Goal: Task Accomplishment & Management: Manage account settings

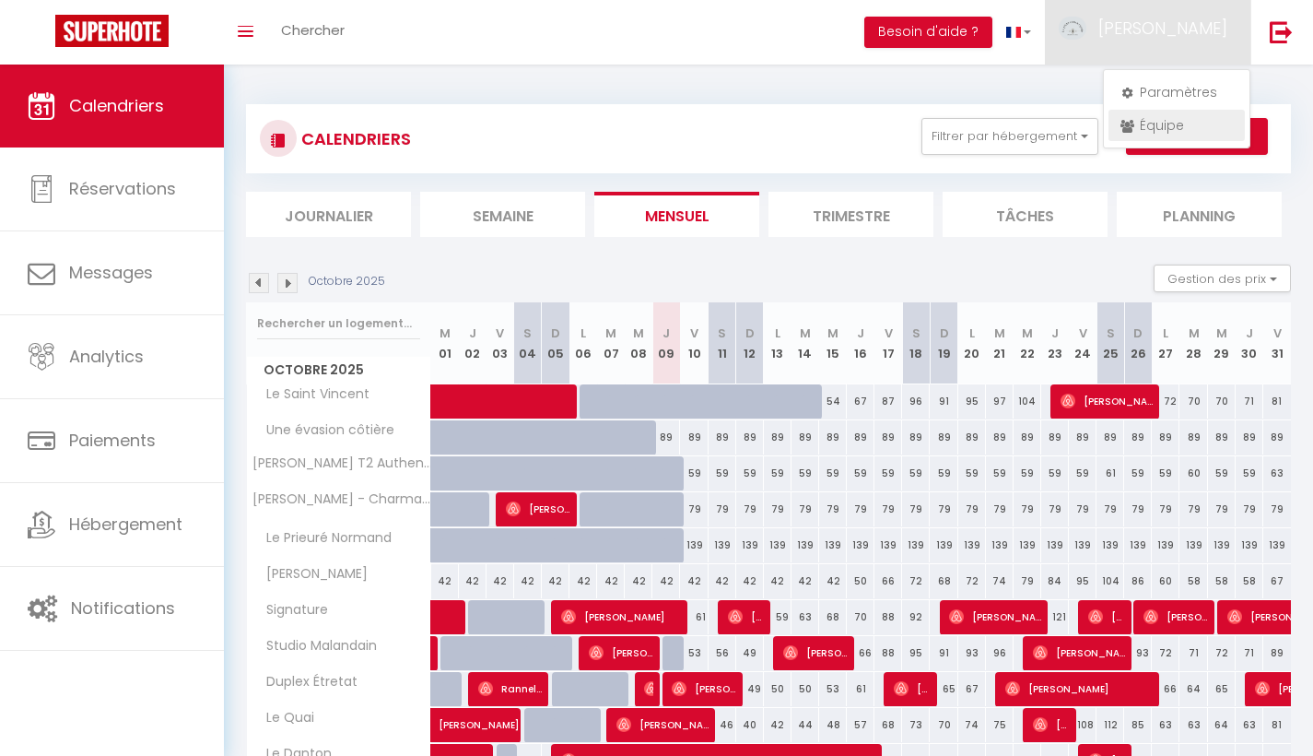
click at [1172, 120] on link "Équipe" at bounding box center [1176, 125] width 136 height 31
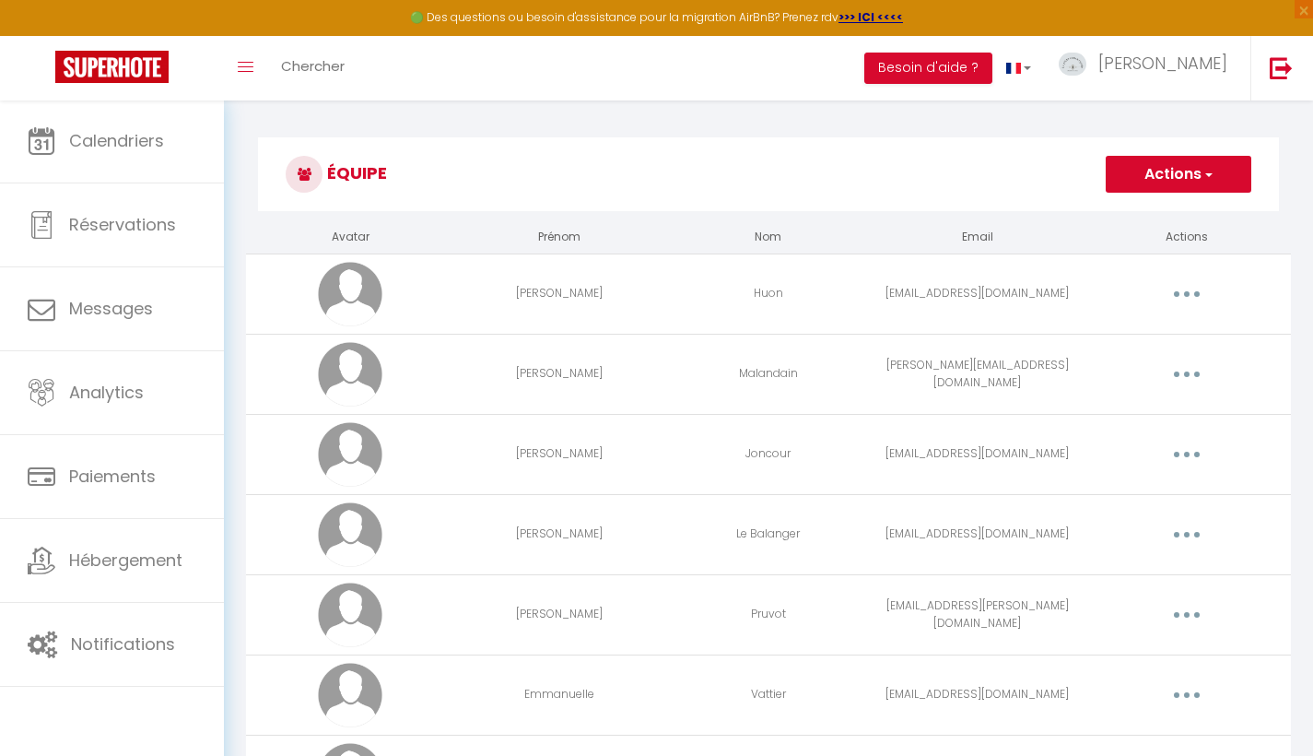
click at [1185, 449] on button "button" at bounding box center [1187, 454] width 52 height 29
click at [1158, 486] on link "Editer" at bounding box center [1139, 496] width 136 height 31
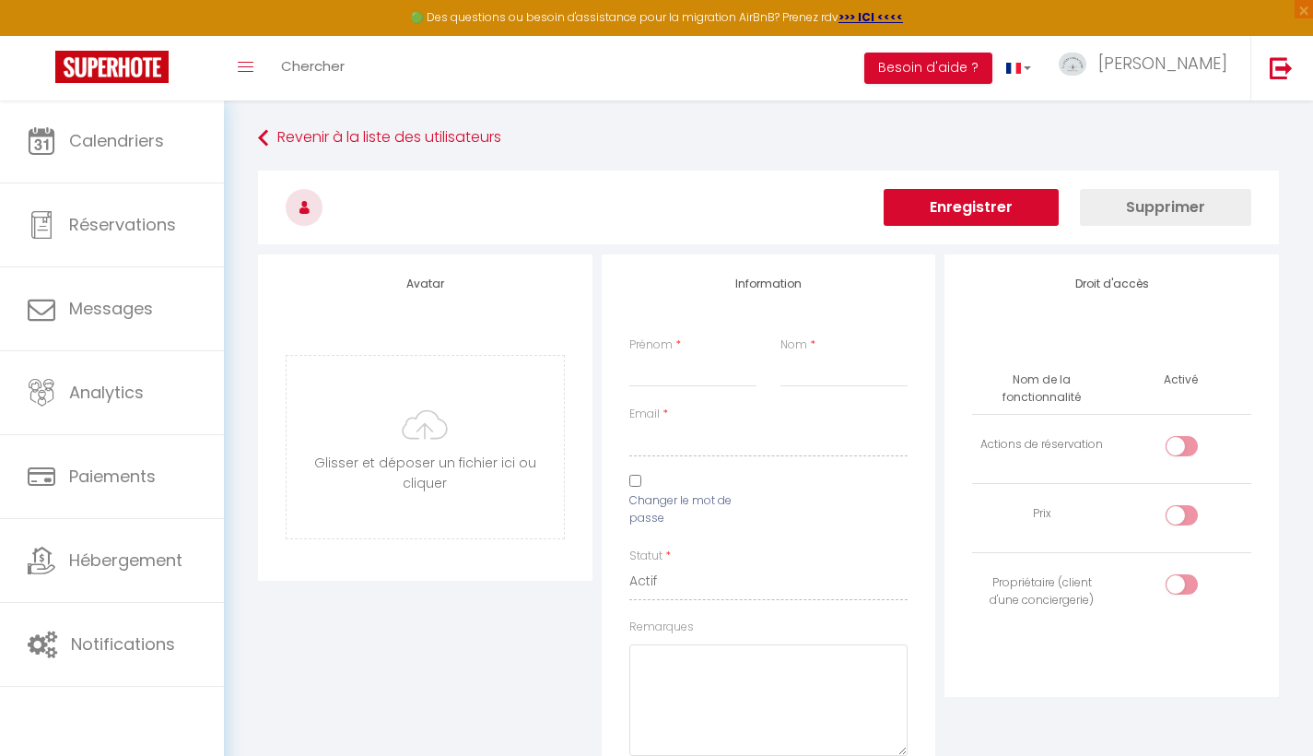
type input "[PERSON_NAME]"
type input "Joncour"
type input "[EMAIL_ADDRESS][DOMAIN_NAME]"
type textarea "[URL][DOMAIN_NAME]"
checkbox input "false"
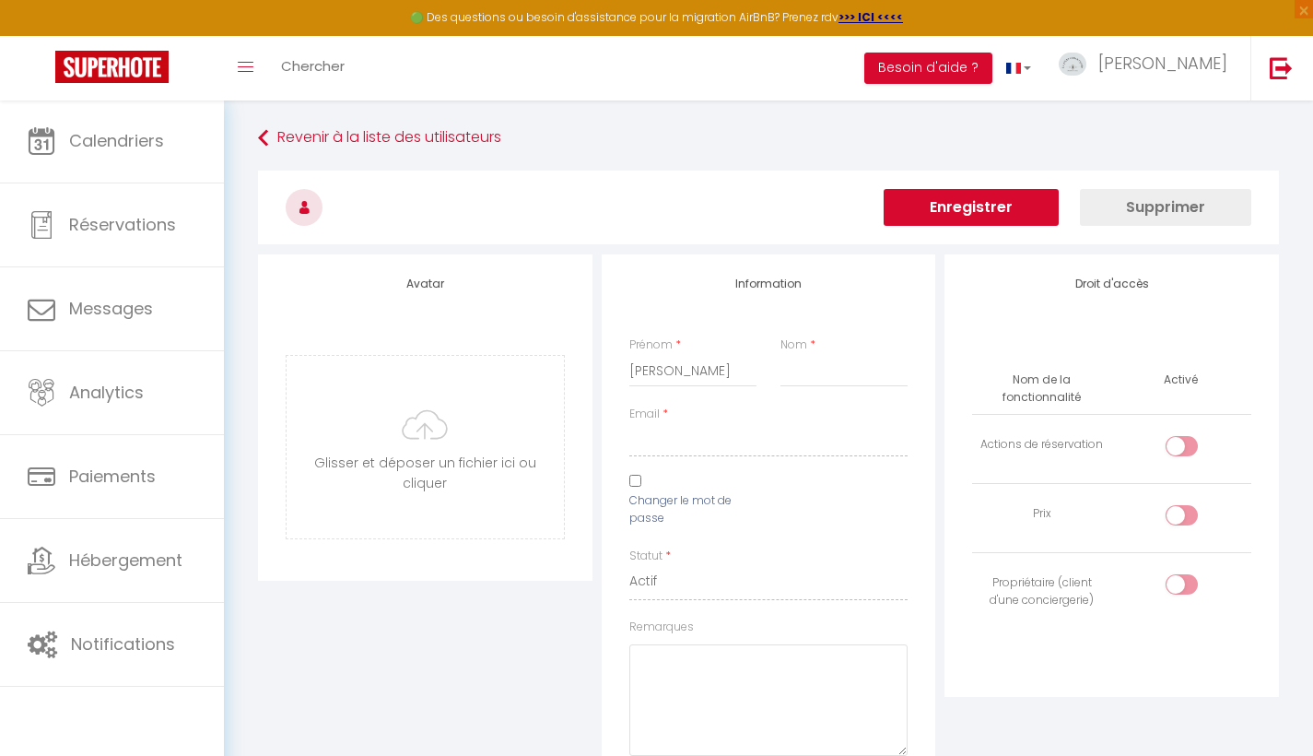
checkbox input "false"
checkbox input "true"
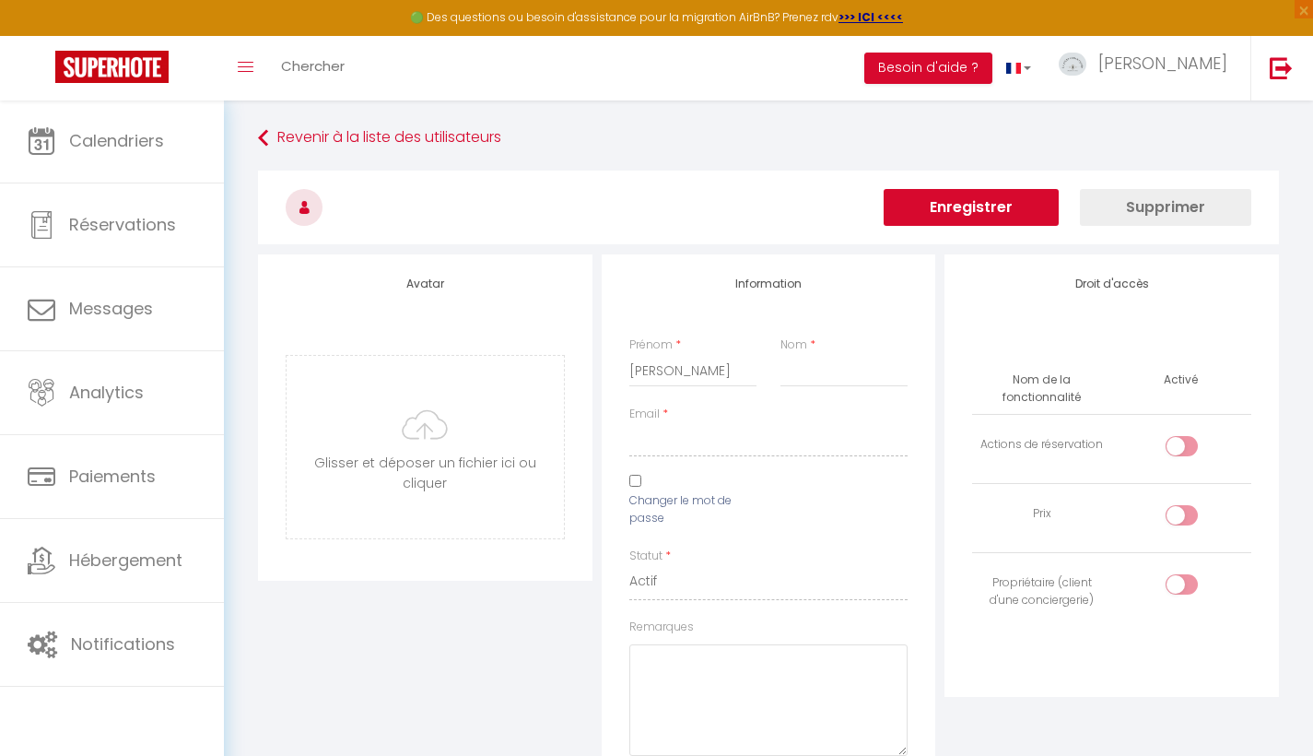
checkbox input "true"
checkbox input "false"
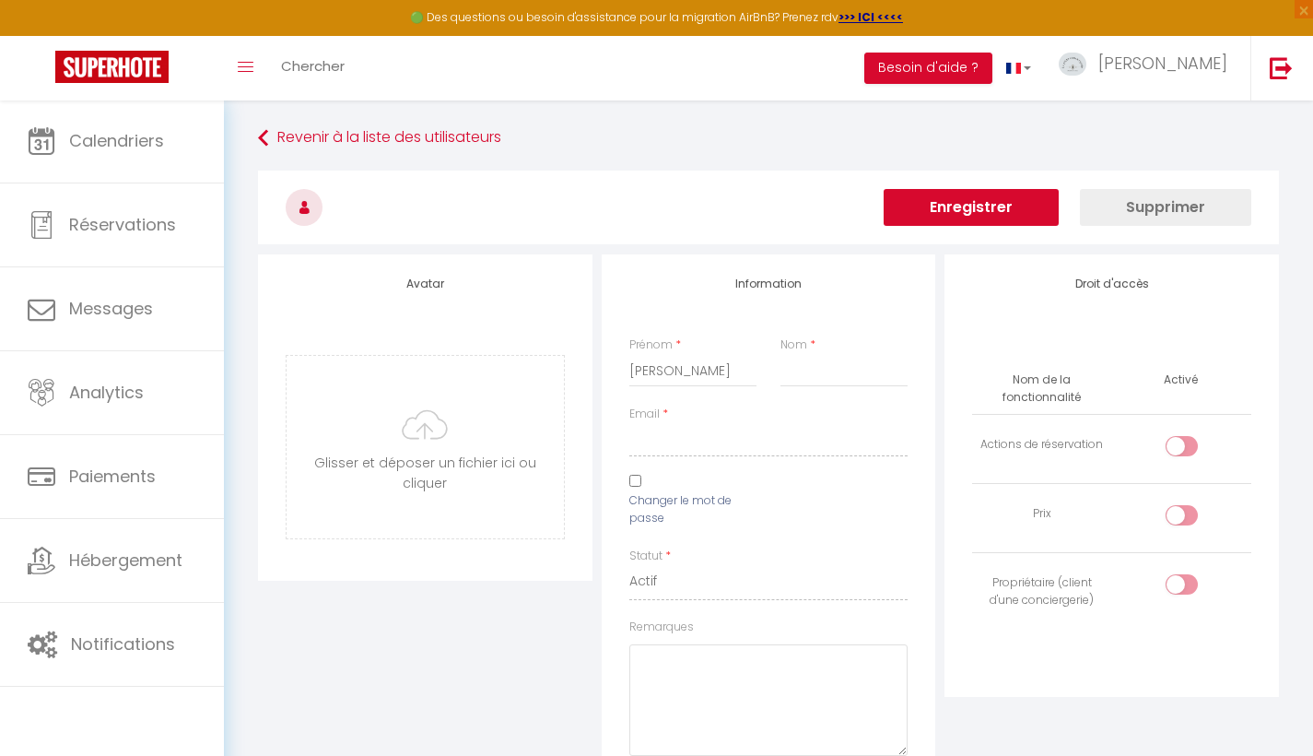
checkbox input "false"
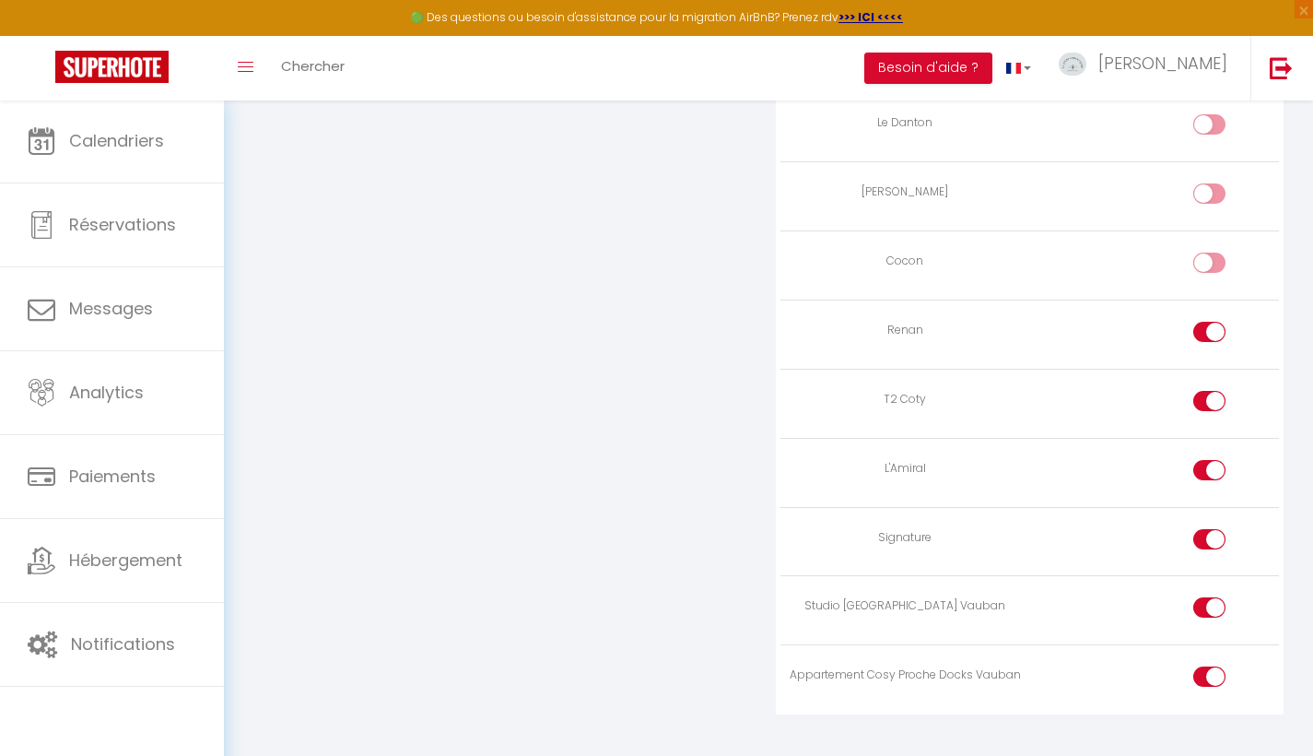
scroll to position [2287, 0]
click at [1213, 392] on input "checkbox" at bounding box center [1225, 406] width 32 height 28
checkbox input "false"
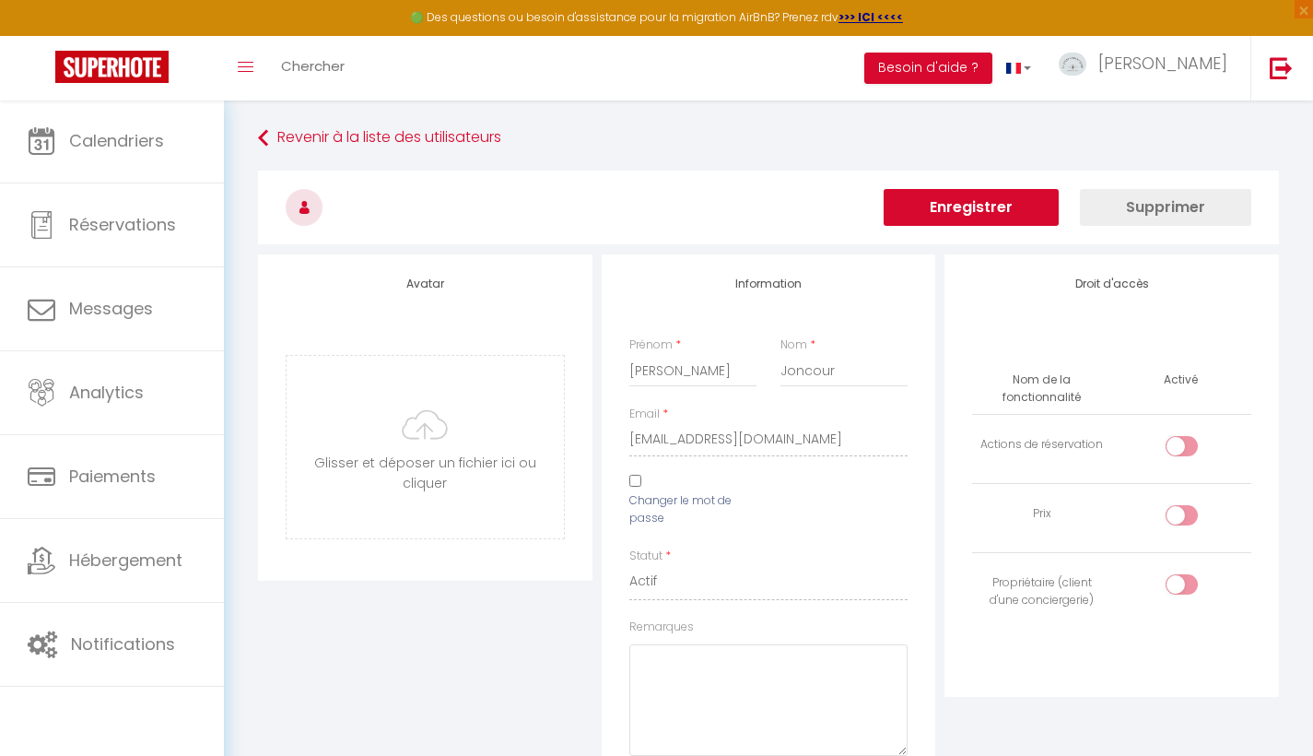
scroll to position [0, 0]
click at [987, 208] on button "Enregistrer" at bounding box center [971, 207] width 175 height 37
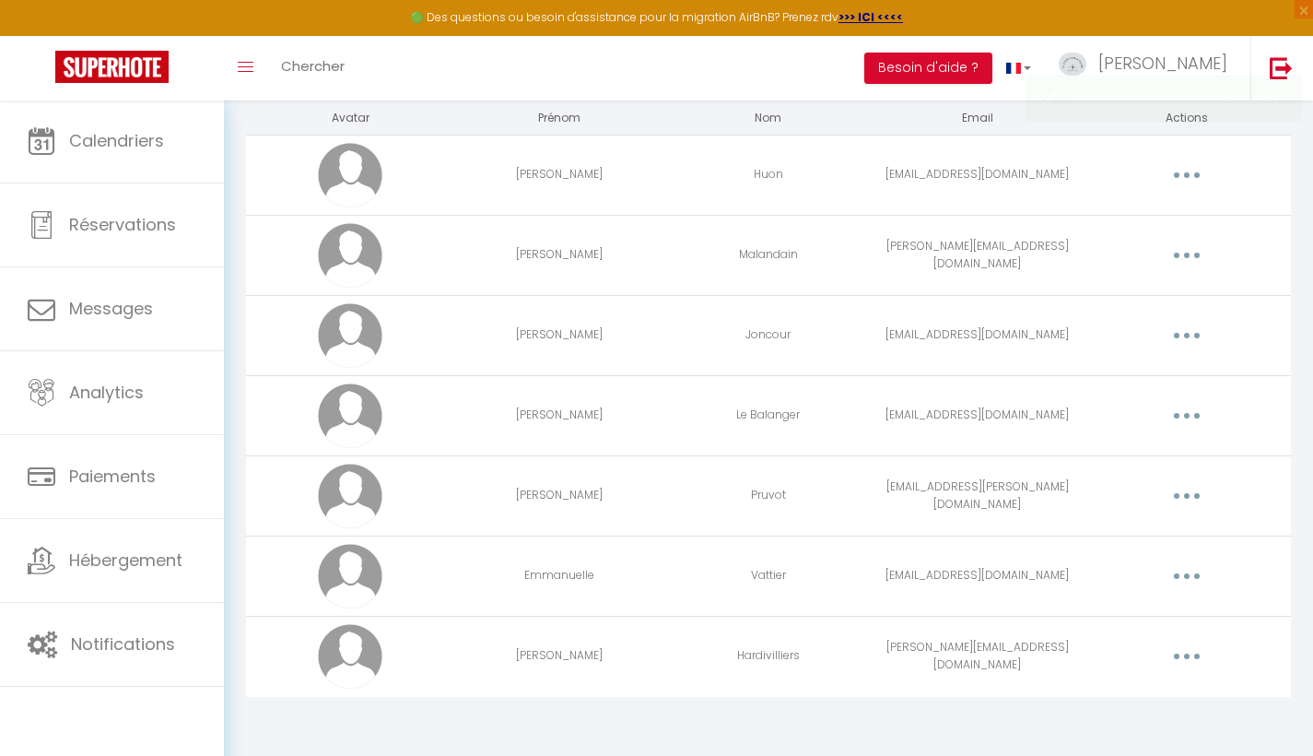
scroll to position [118, 0]
click at [1188, 416] on icon "button" at bounding box center [1187, 417] width 6 height 6
click at [1150, 446] on link "Editer" at bounding box center [1139, 458] width 136 height 31
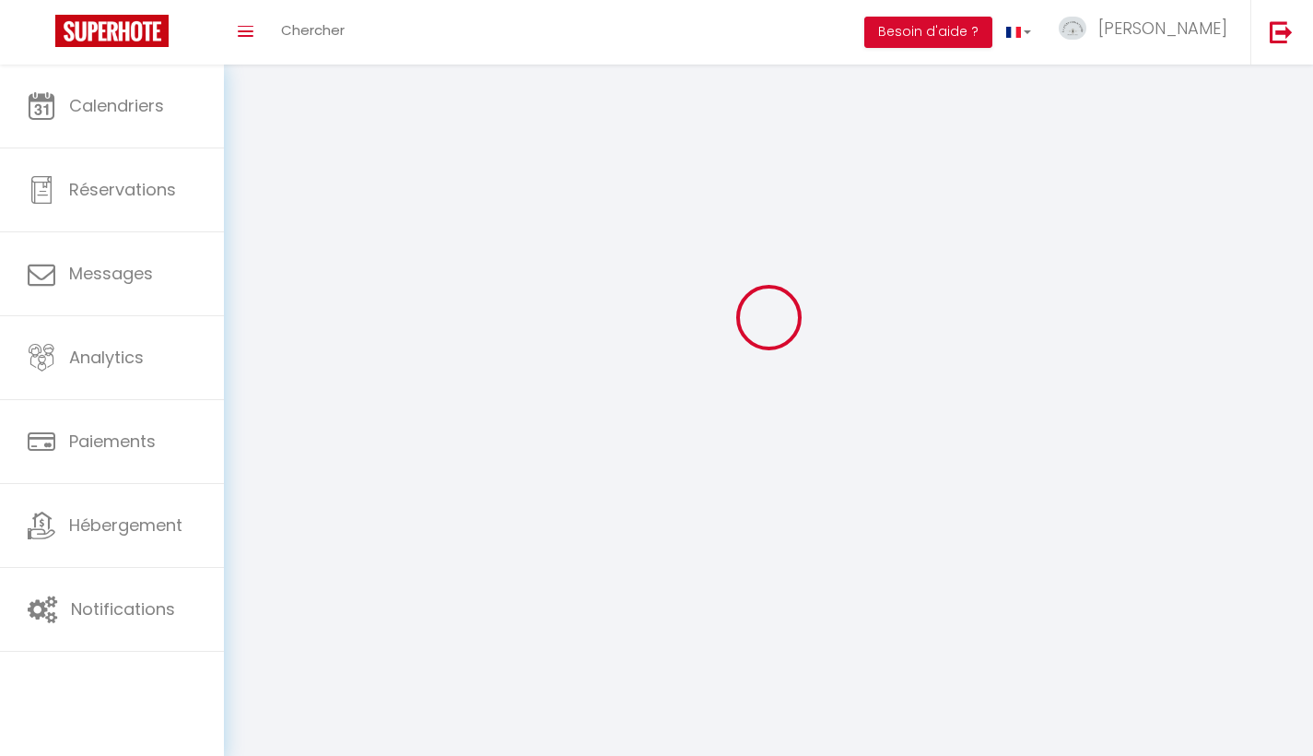
scroll to position [64, 0]
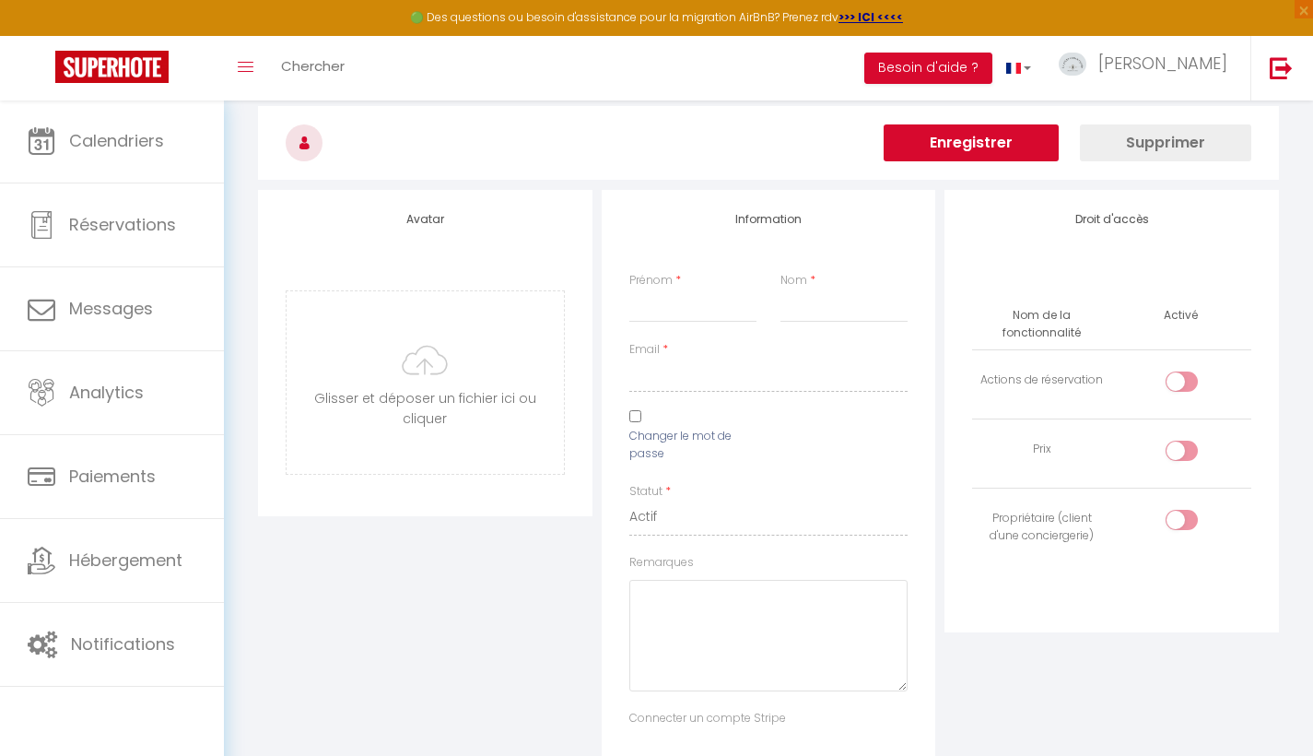
type input "[PERSON_NAME]"
type input "Le Balanger"
type input "[EMAIL_ADDRESS][DOMAIN_NAME]"
type textarea "[URL][DOMAIN_NAME]"
checkbox input "false"
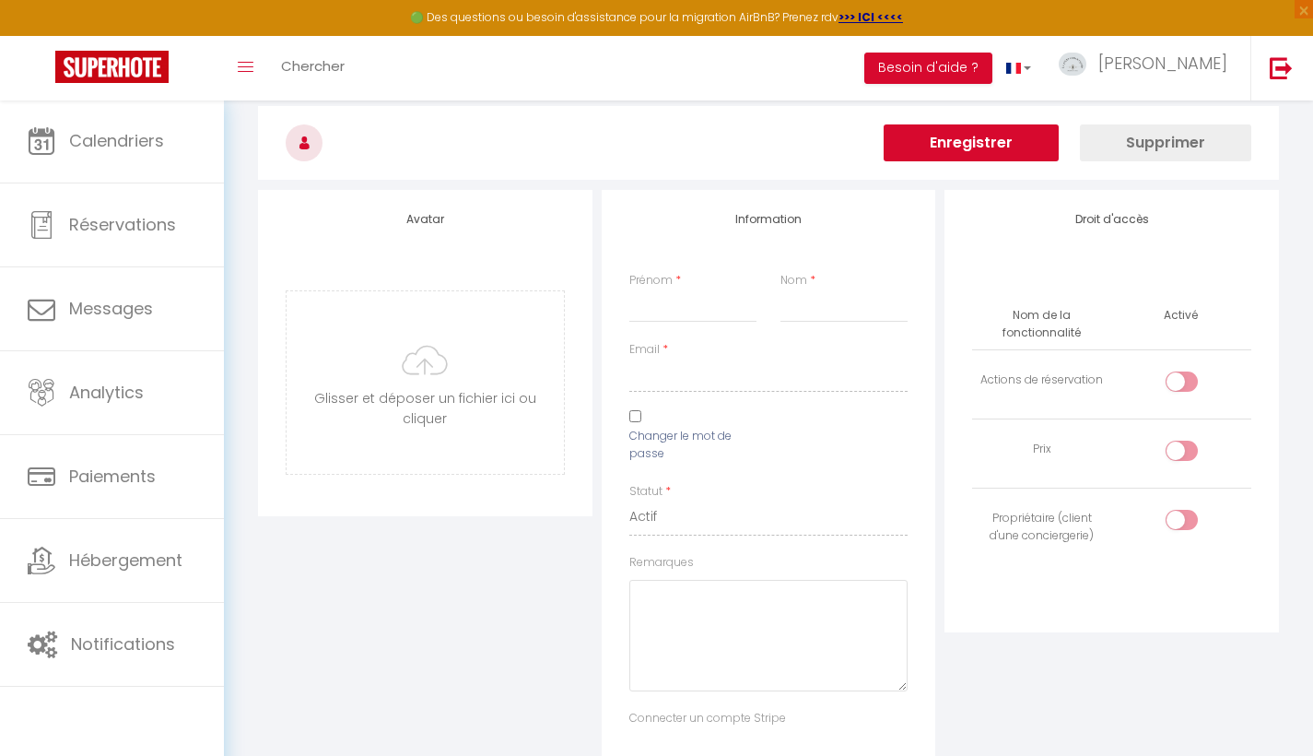
checkbox input "false"
checkbox input "true"
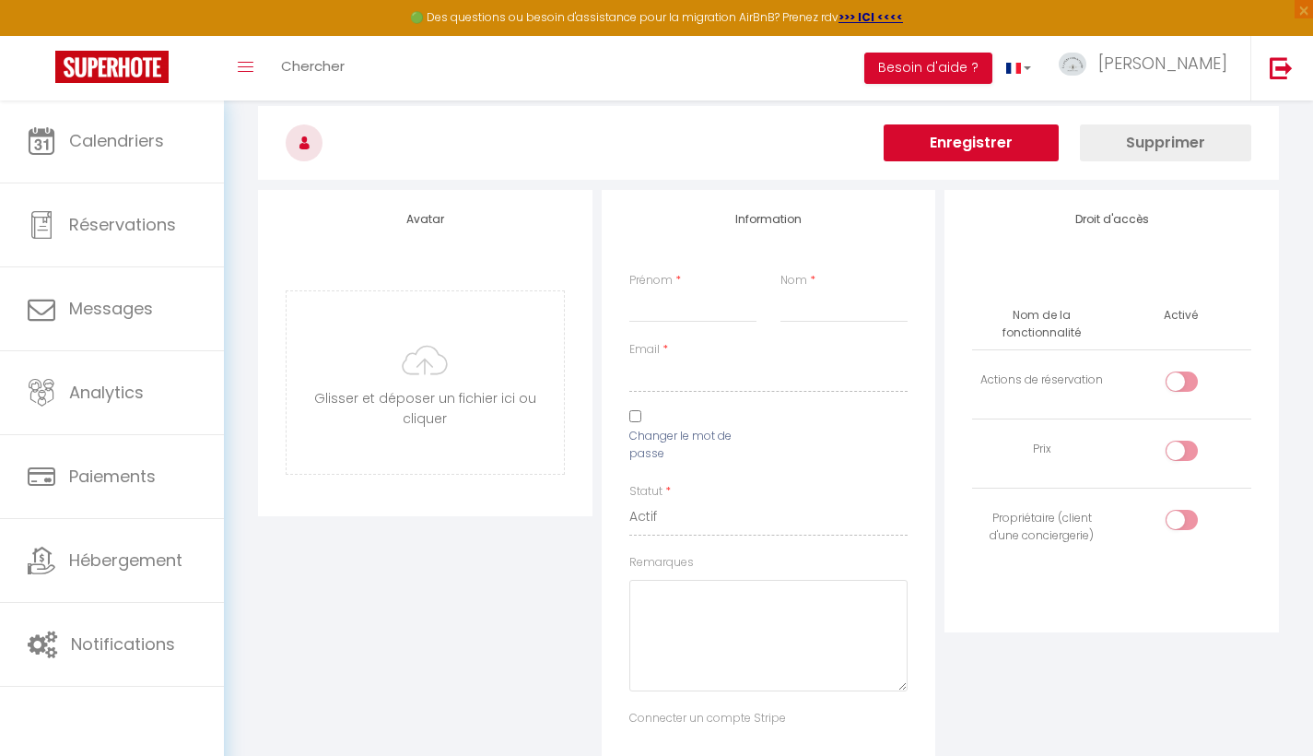
checkbox input "true"
checkbox input "false"
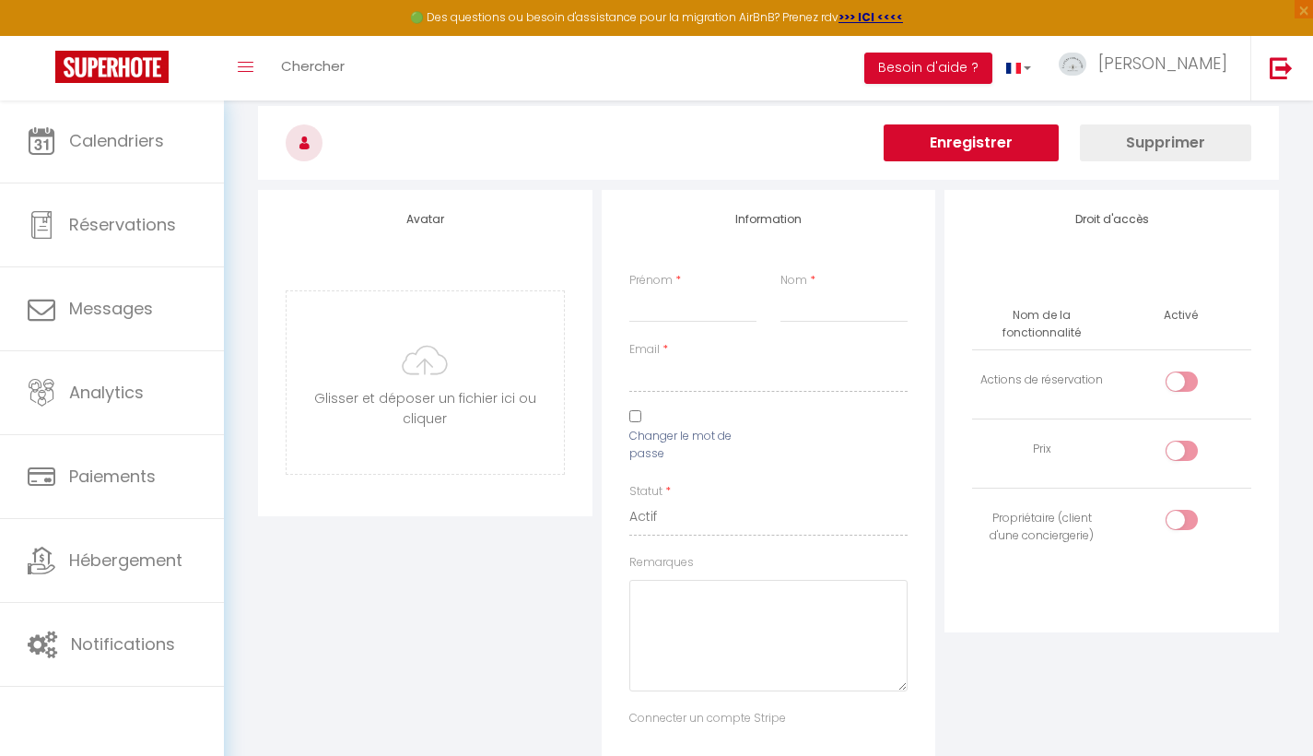
checkbox input "false"
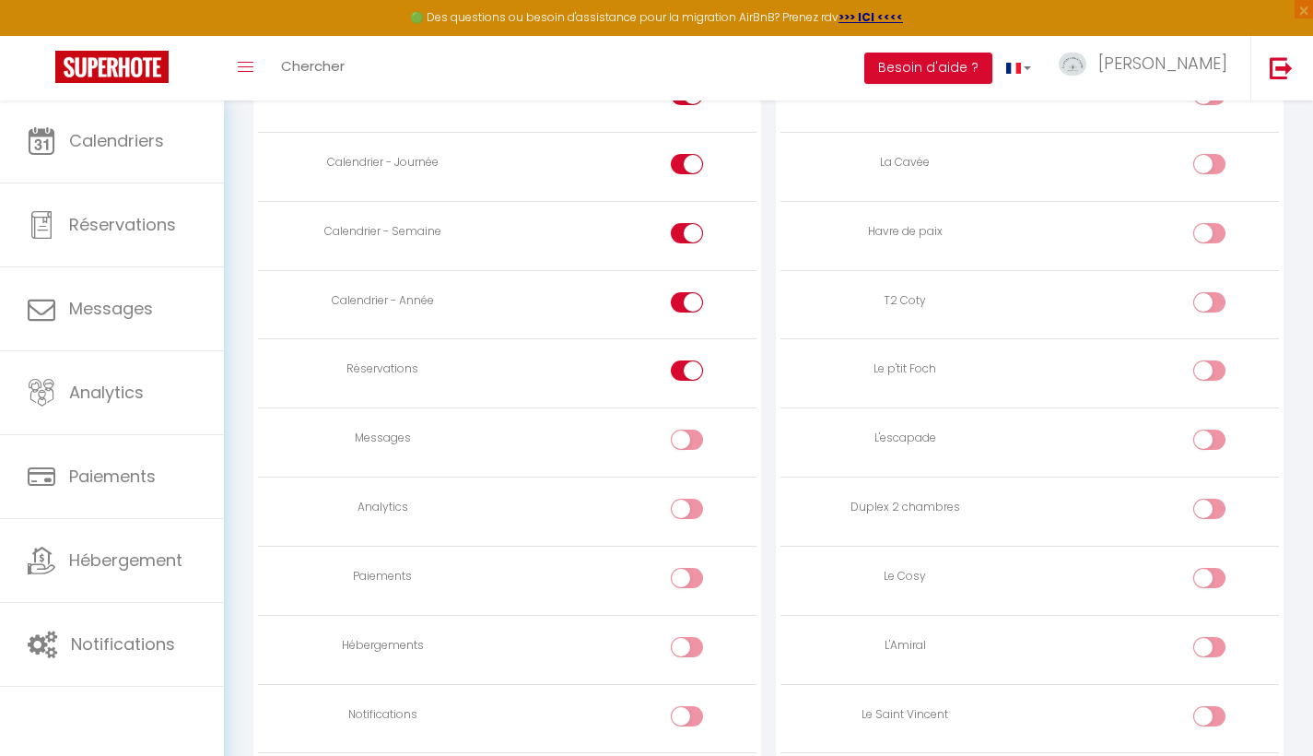
scroll to position [1192, 0]
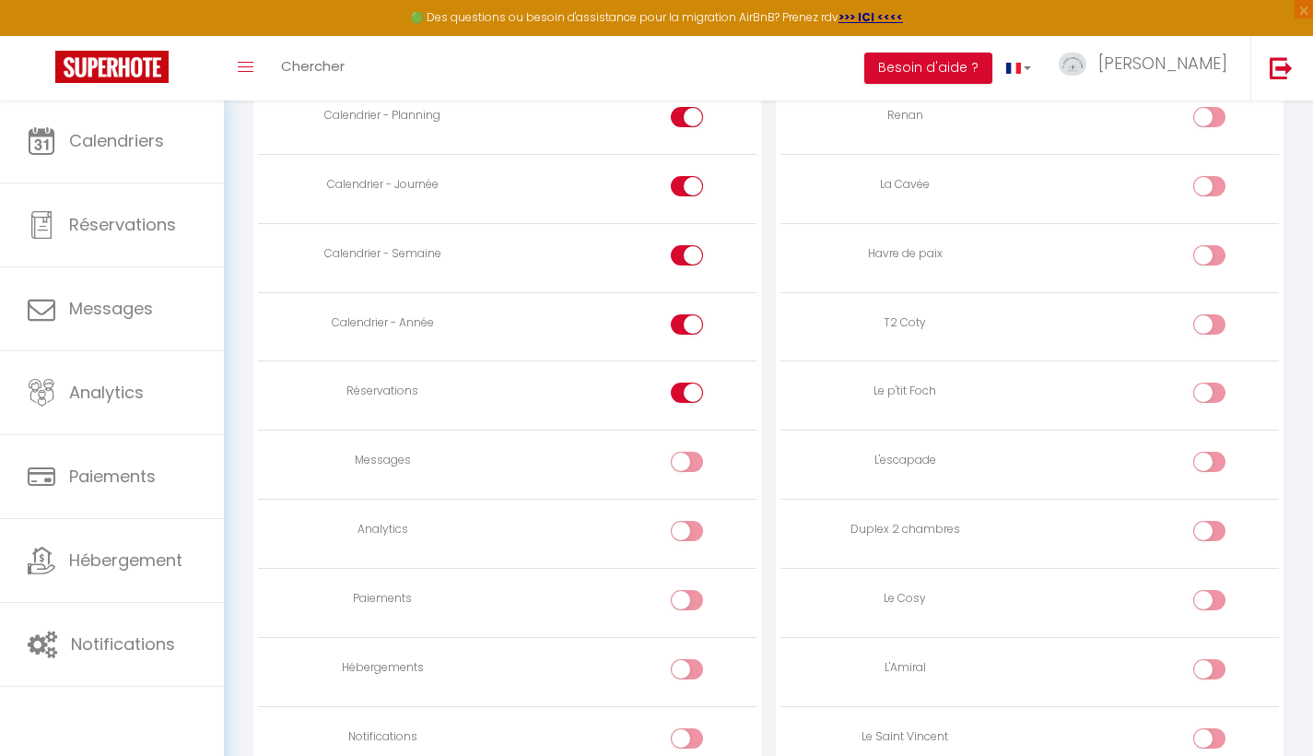
click at [1216, 314] on input "checkbox" at bounding box center [1225, 328] width 32 height 28
checkbox input "true"
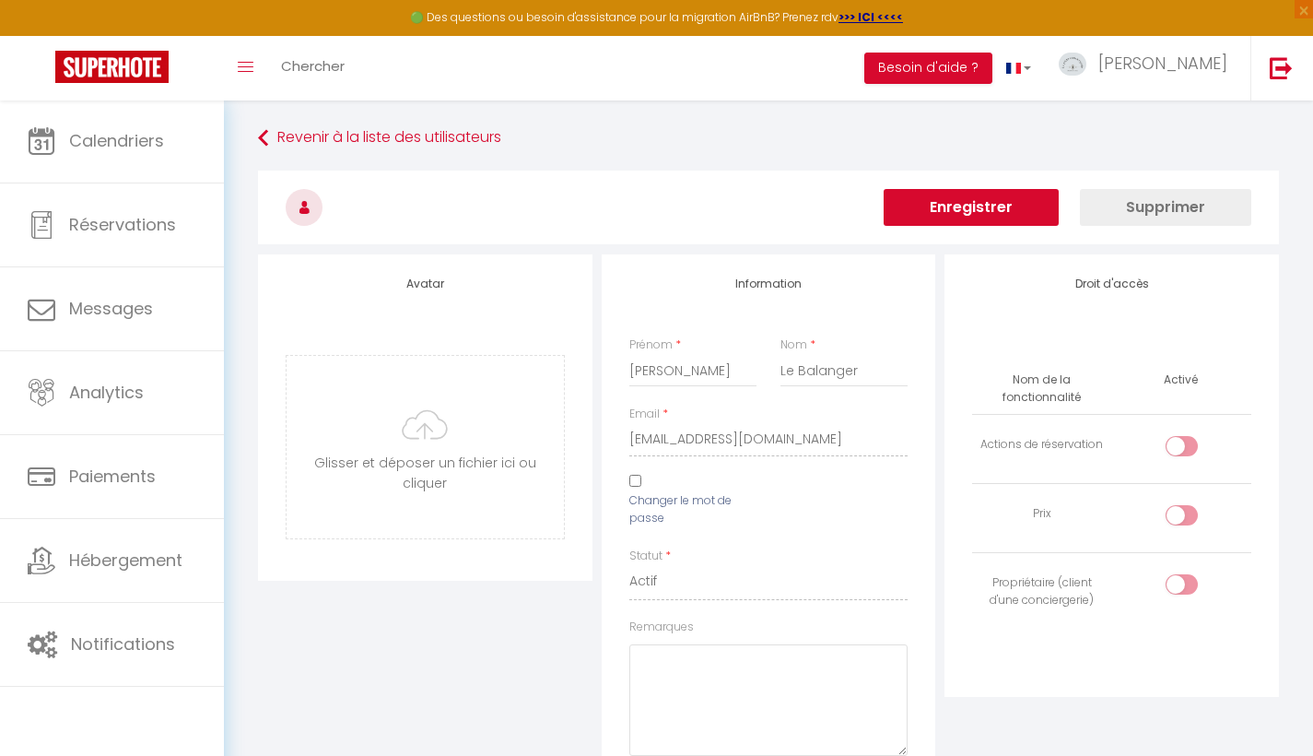
scroll to position [0, 0]
click at [977, 202] on button "Enregistrer" at bounding box center [971, 207] width 175 height 37
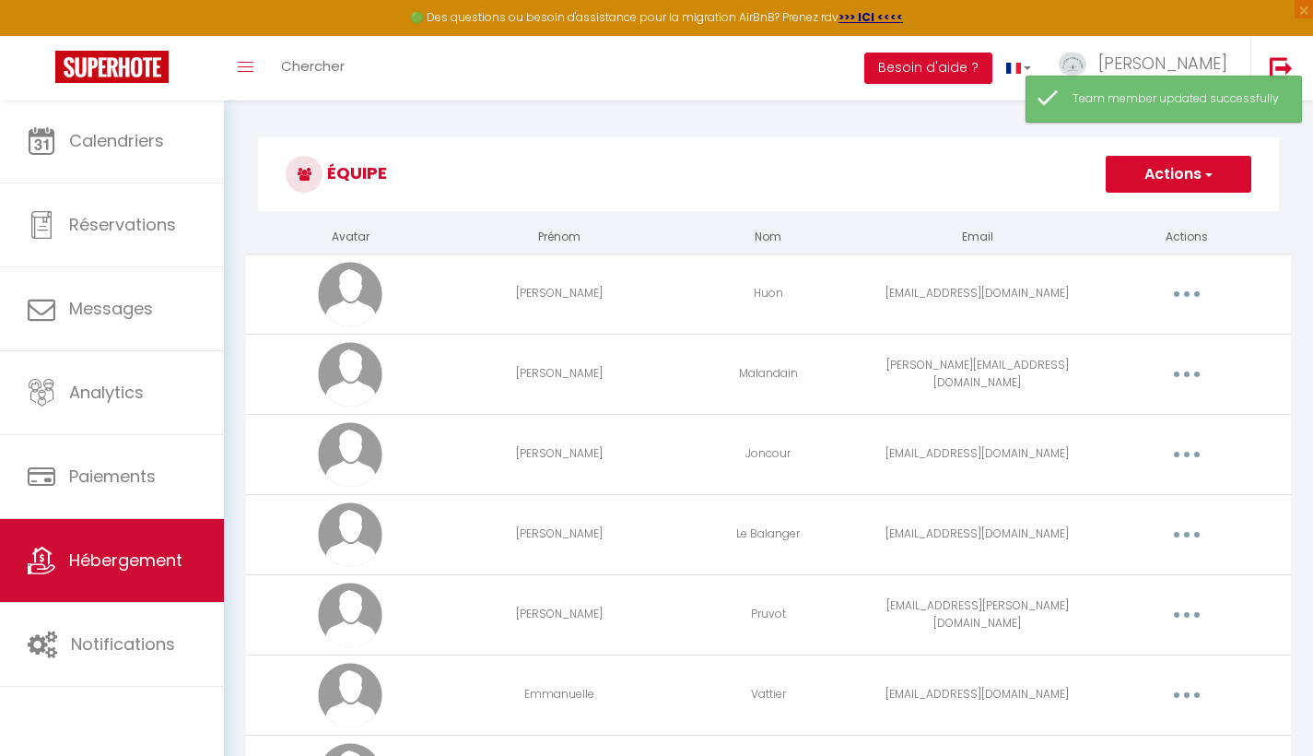
click at [50, 569] on icon at bounding box center [42, 560] width 28 height 28
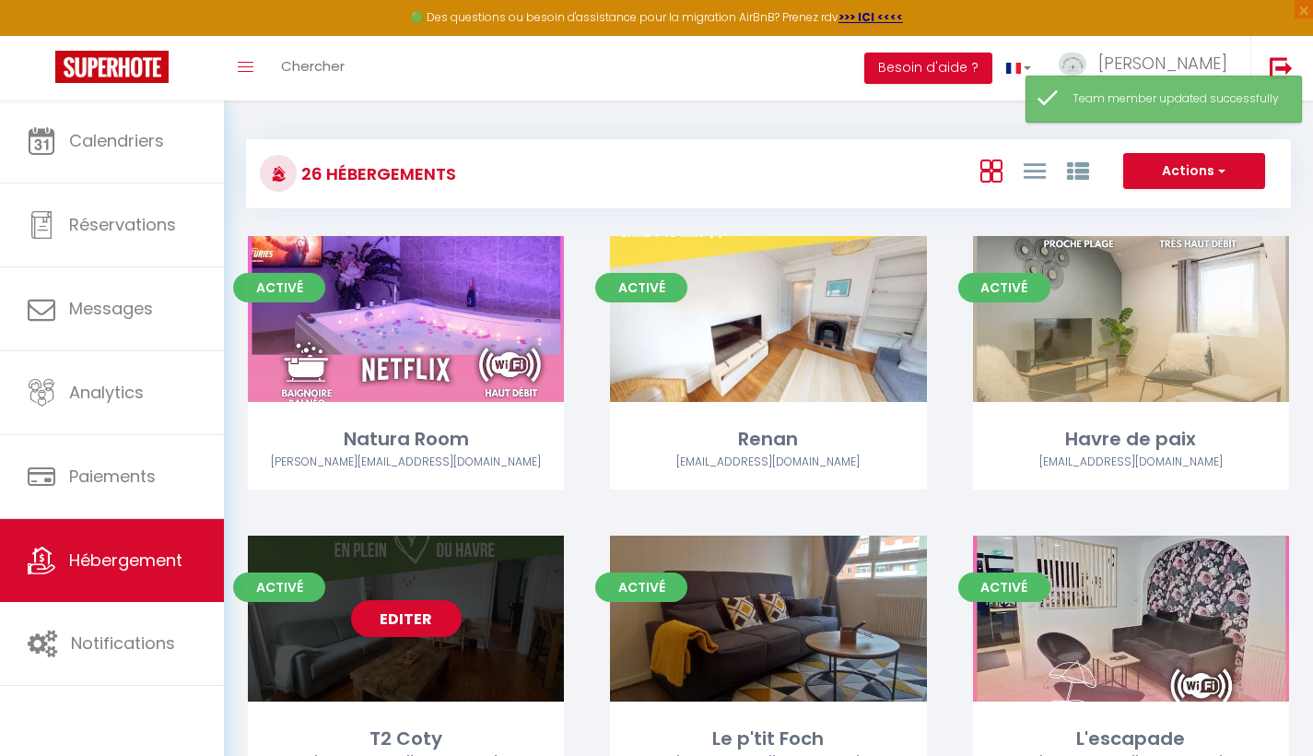
click at [440, 569] on div "Editer" at bounding box center [406, 618] width 316 height 166
select select "3"
select select "2"
select select "1"
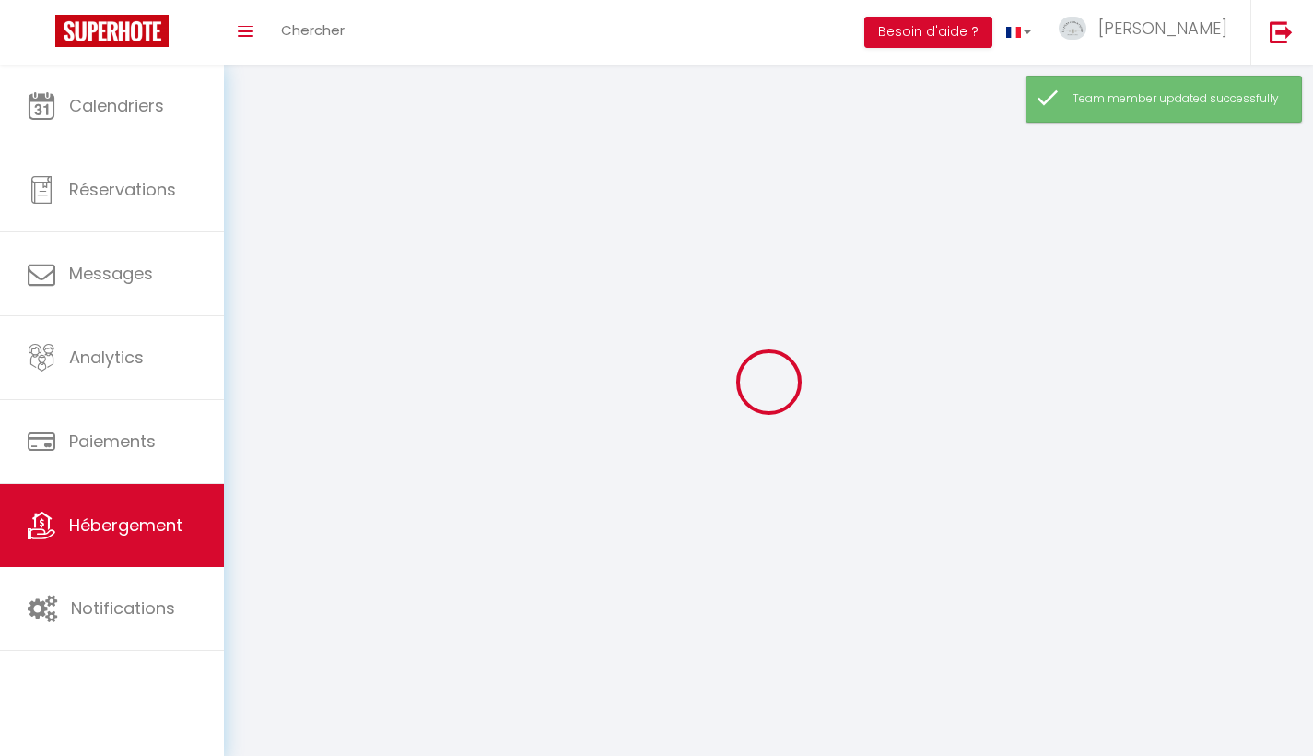
select select
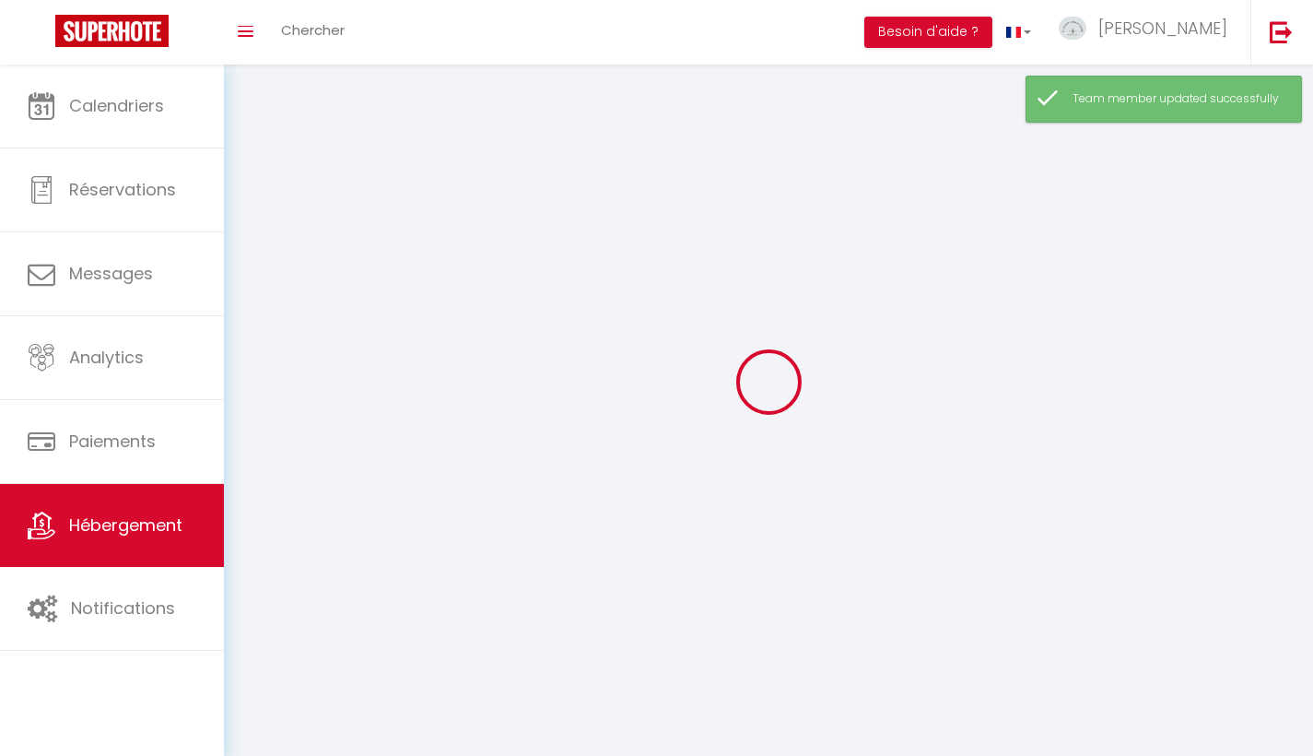
select select
checkbox input "false"
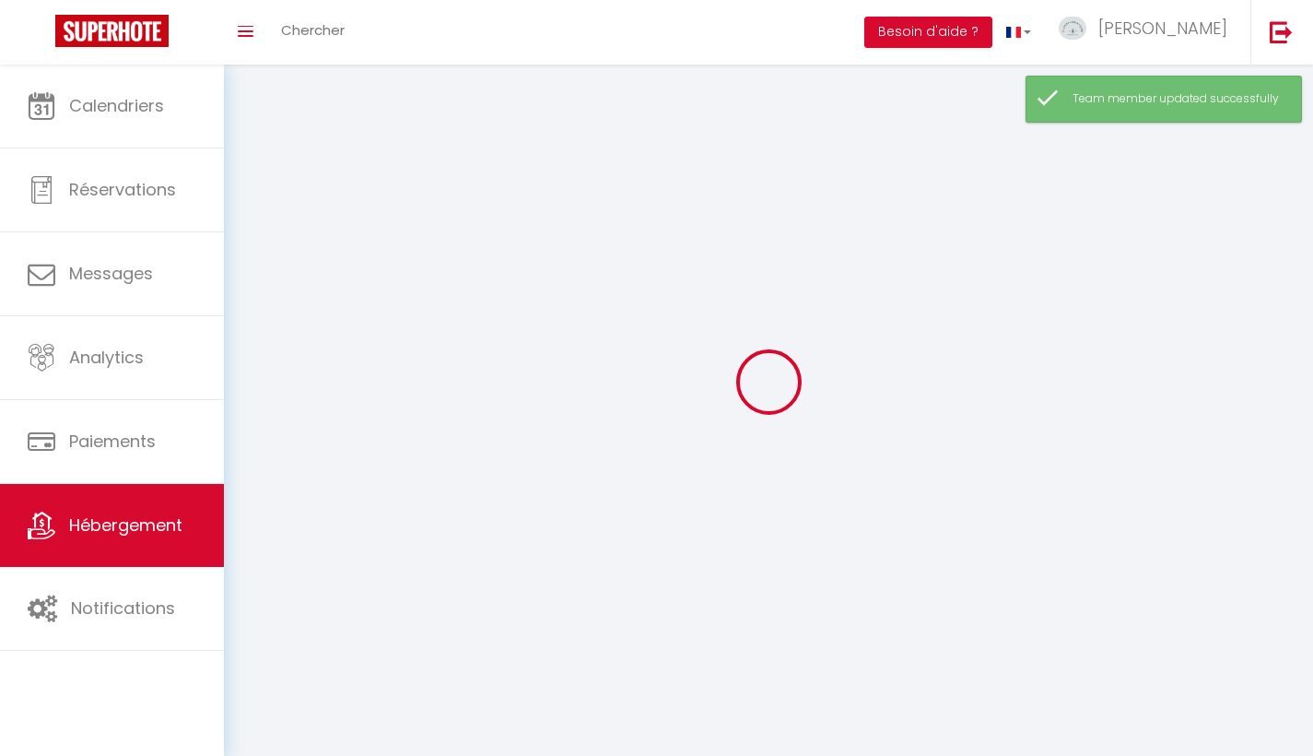
select select
select select "28"
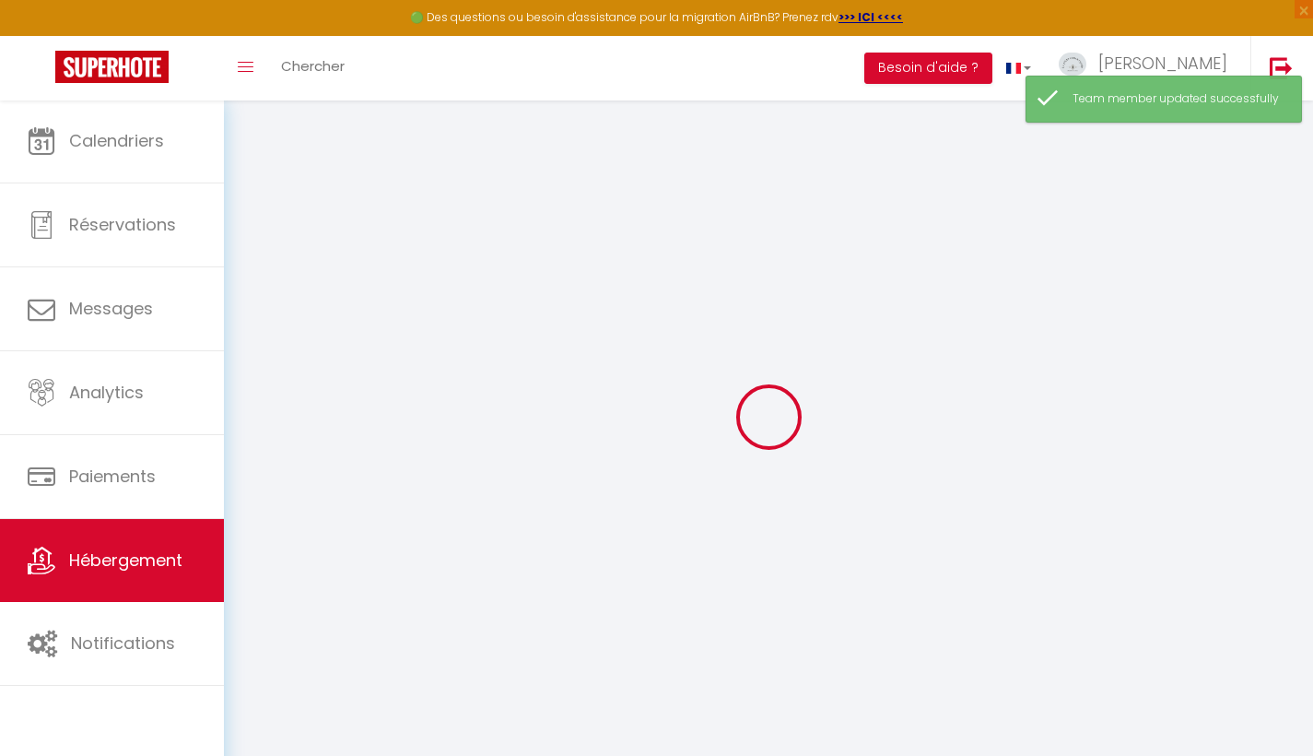
select select
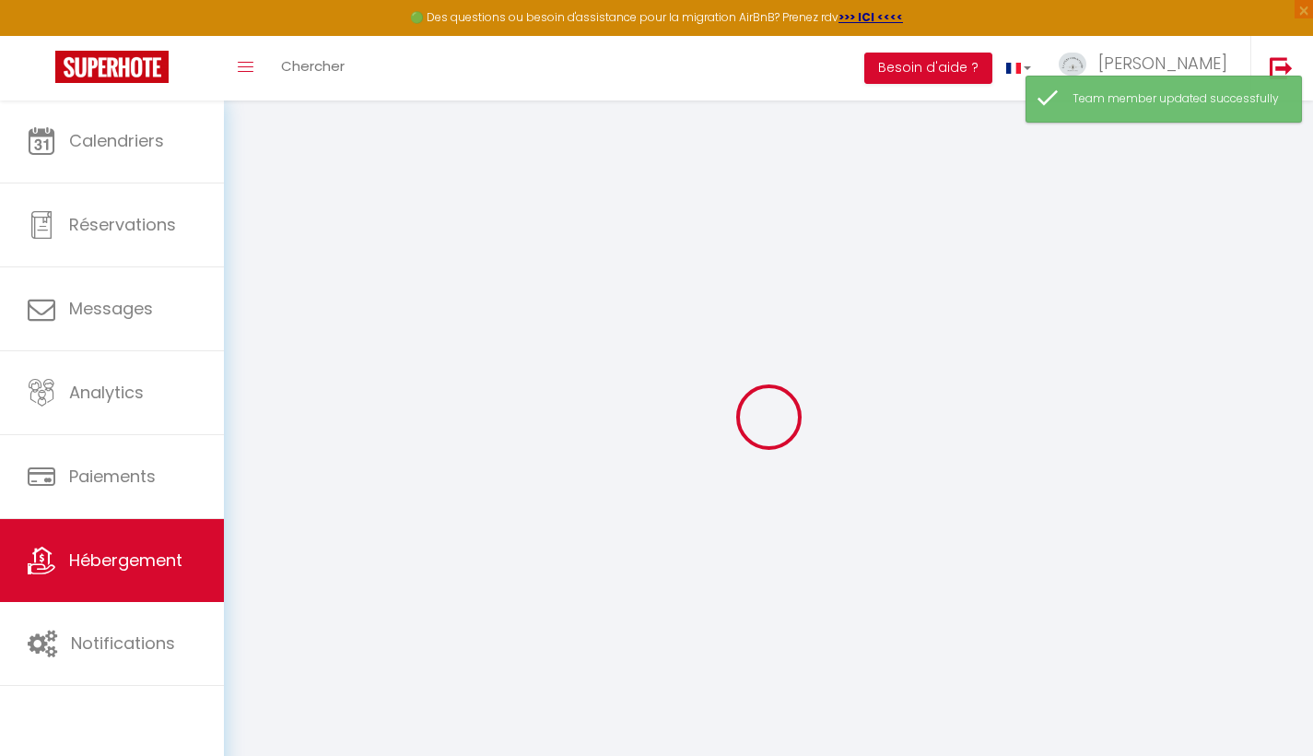
select select
checkbox input "false"
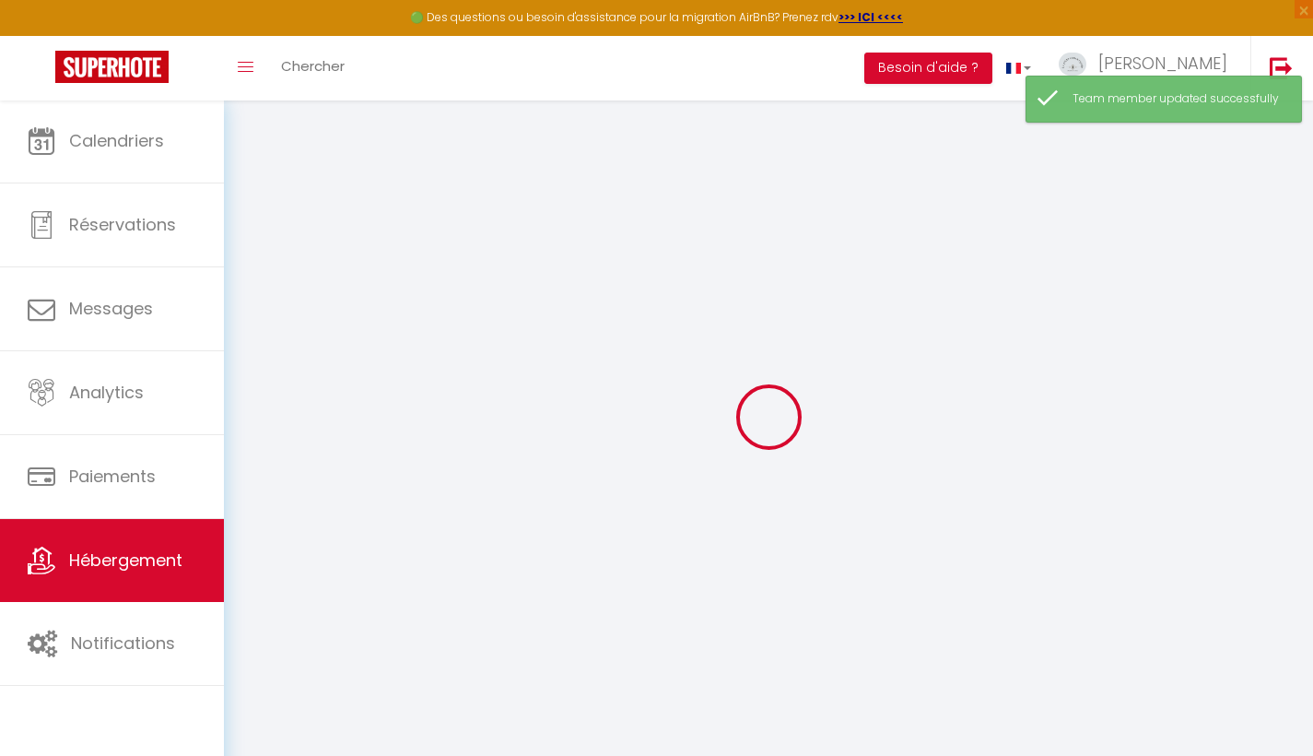
select select
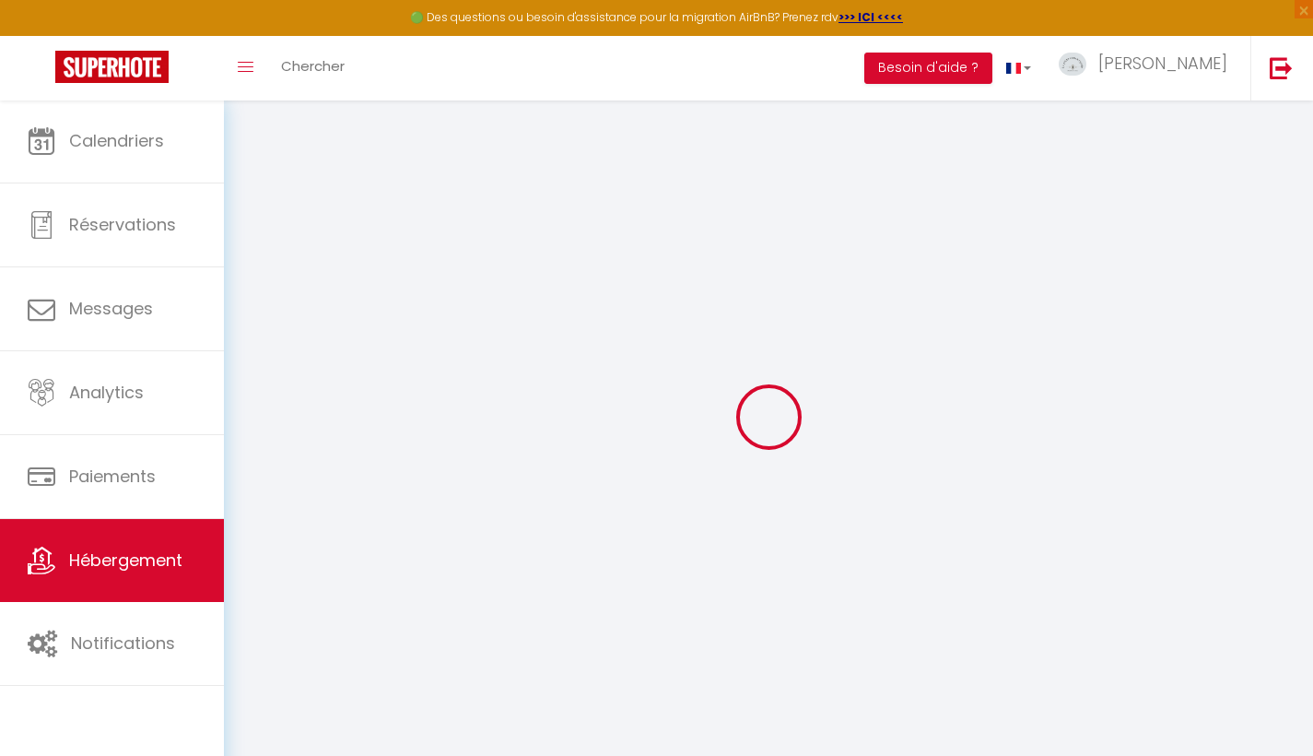
type input "T2 Coty"
type input "Mariette"
type input "70"
type input "30"
select select
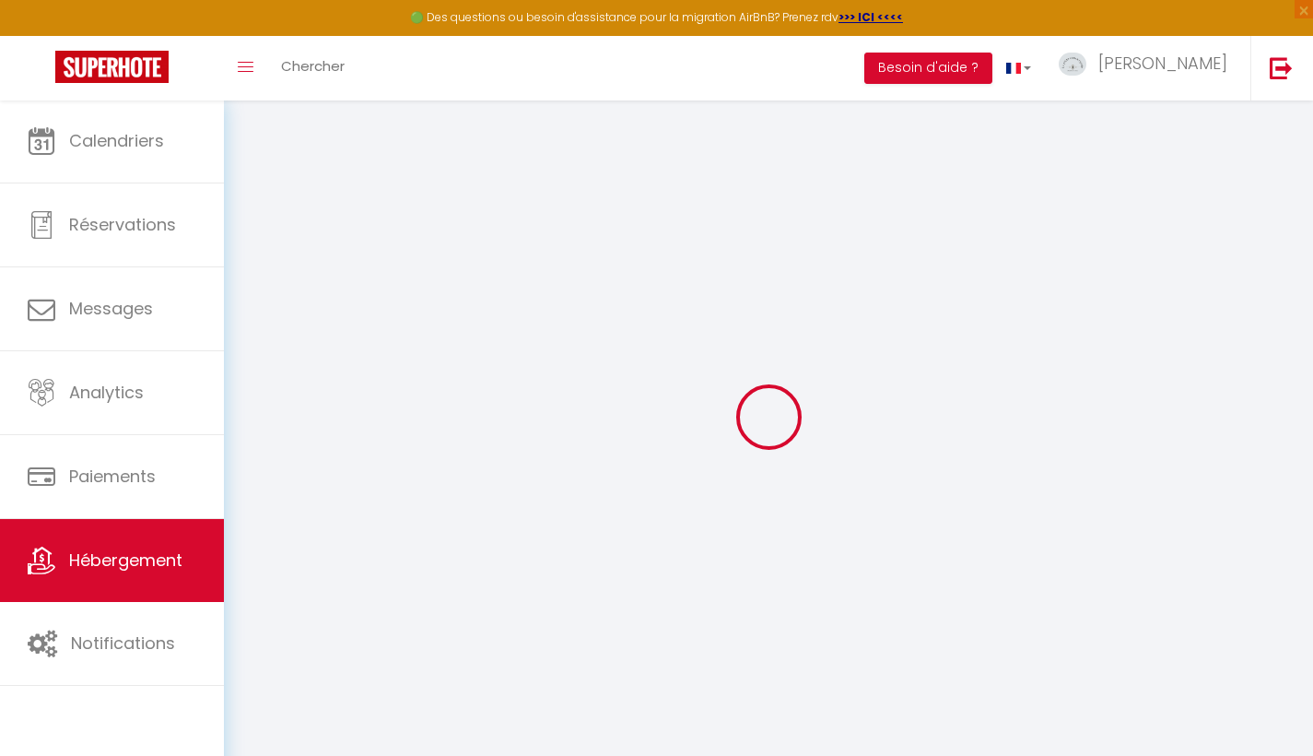
select select
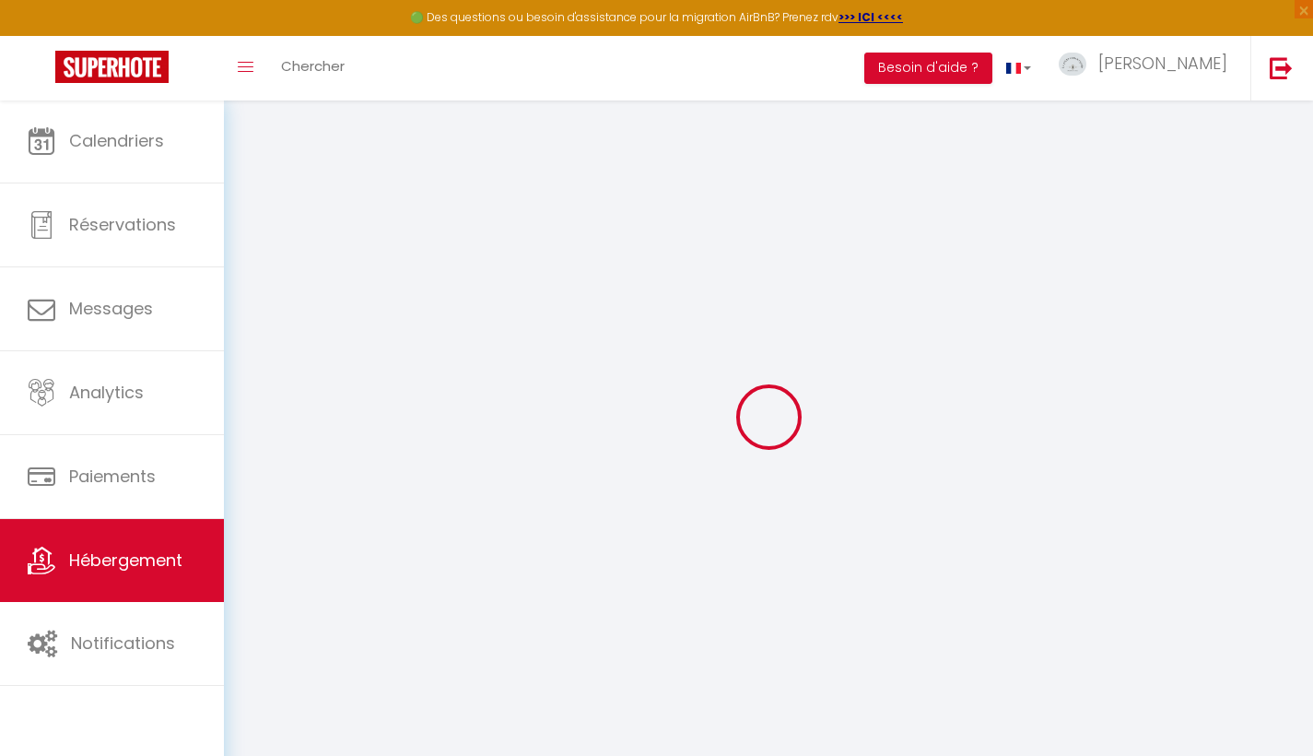
type input "[STREET_ADDRESS][PERSON_NAME]"
type input "76600"
type input "[GEOGRAPHIC_DATA]"
type input "[EMAIL_ADDRESS][DOMAIN_NAME]"
select select
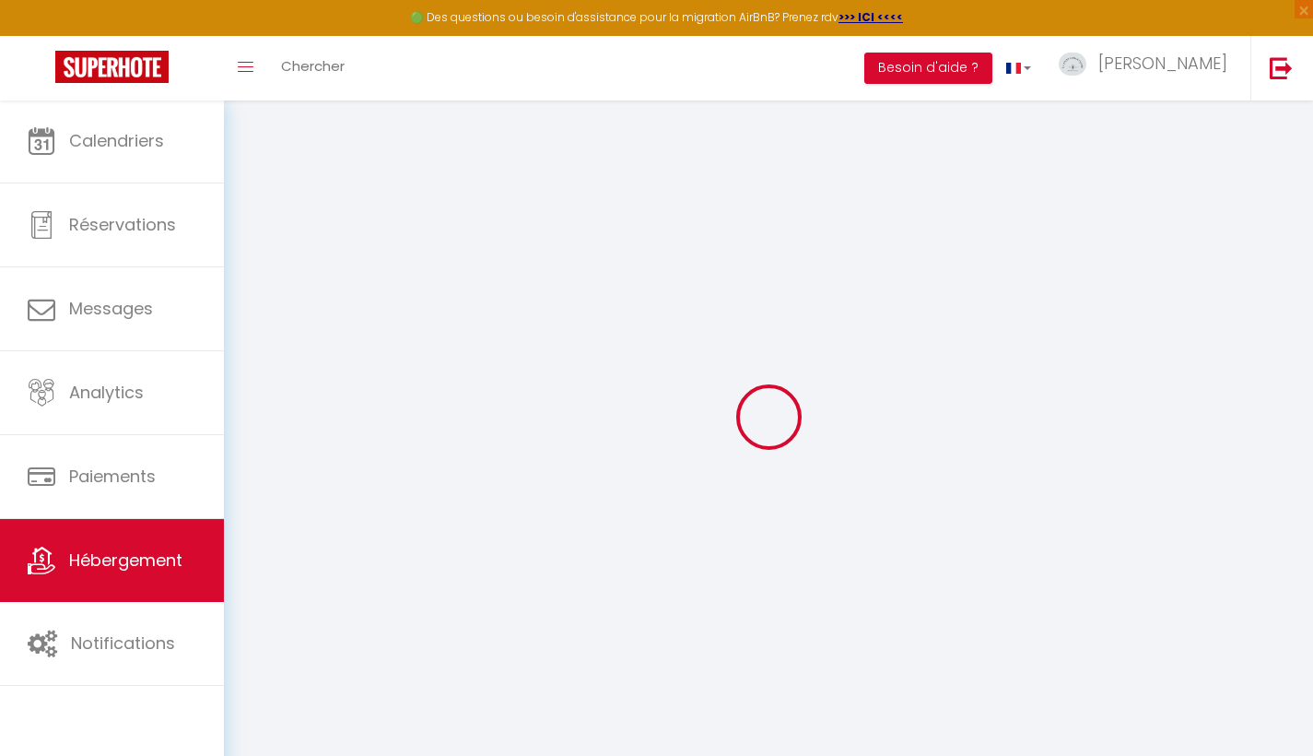
checkbox input "false"
type input "0"
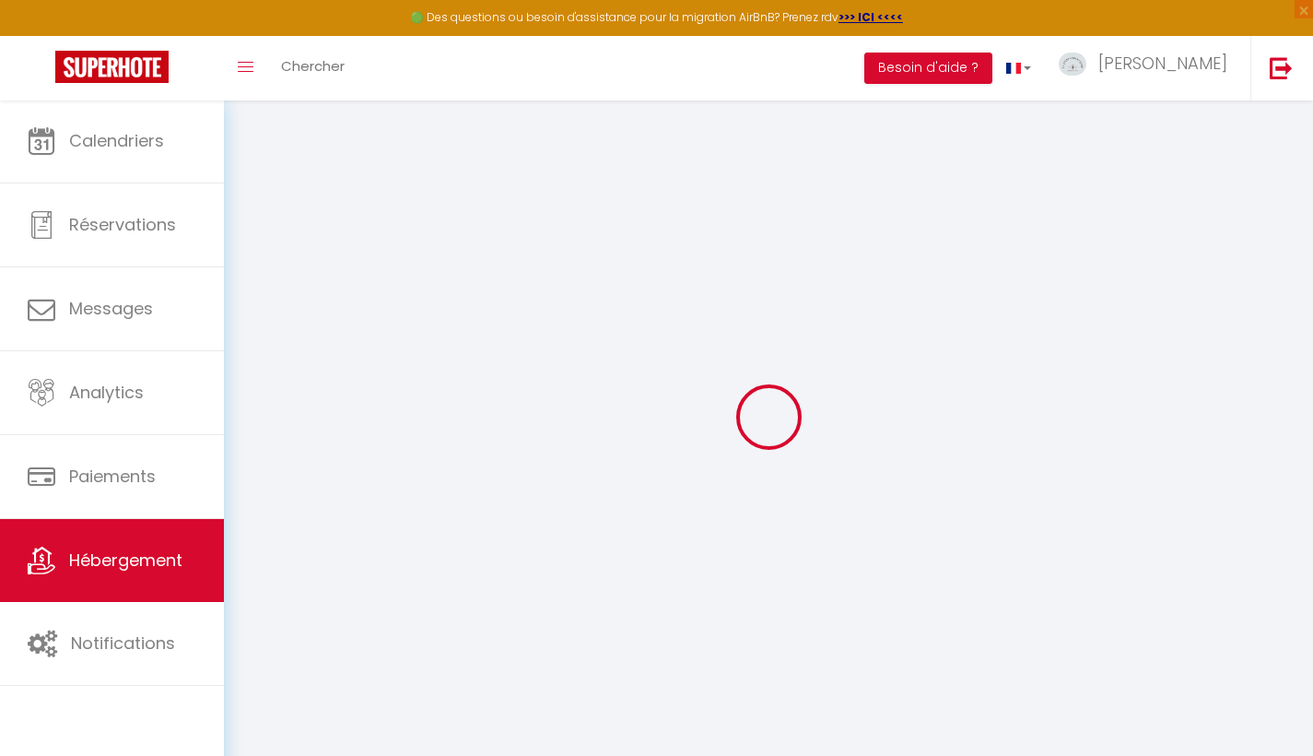
type input "0"
select select "38937"
select select
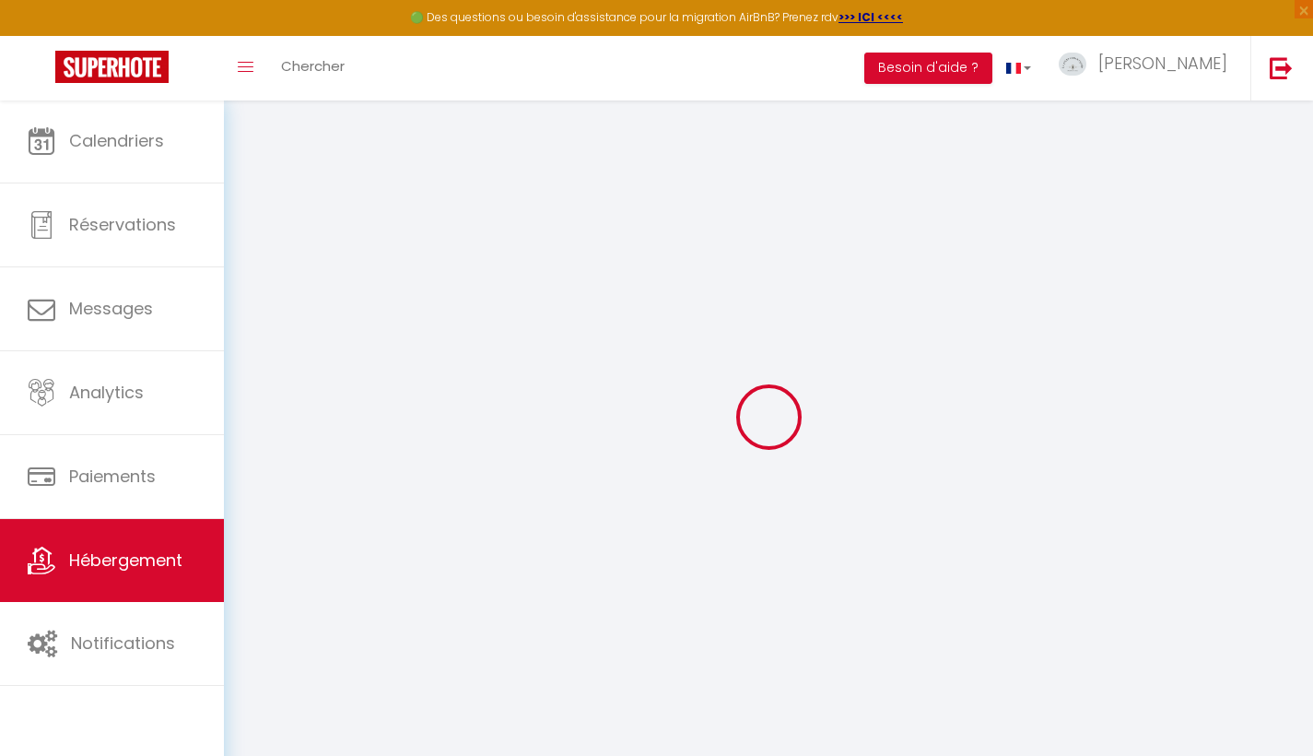
select select
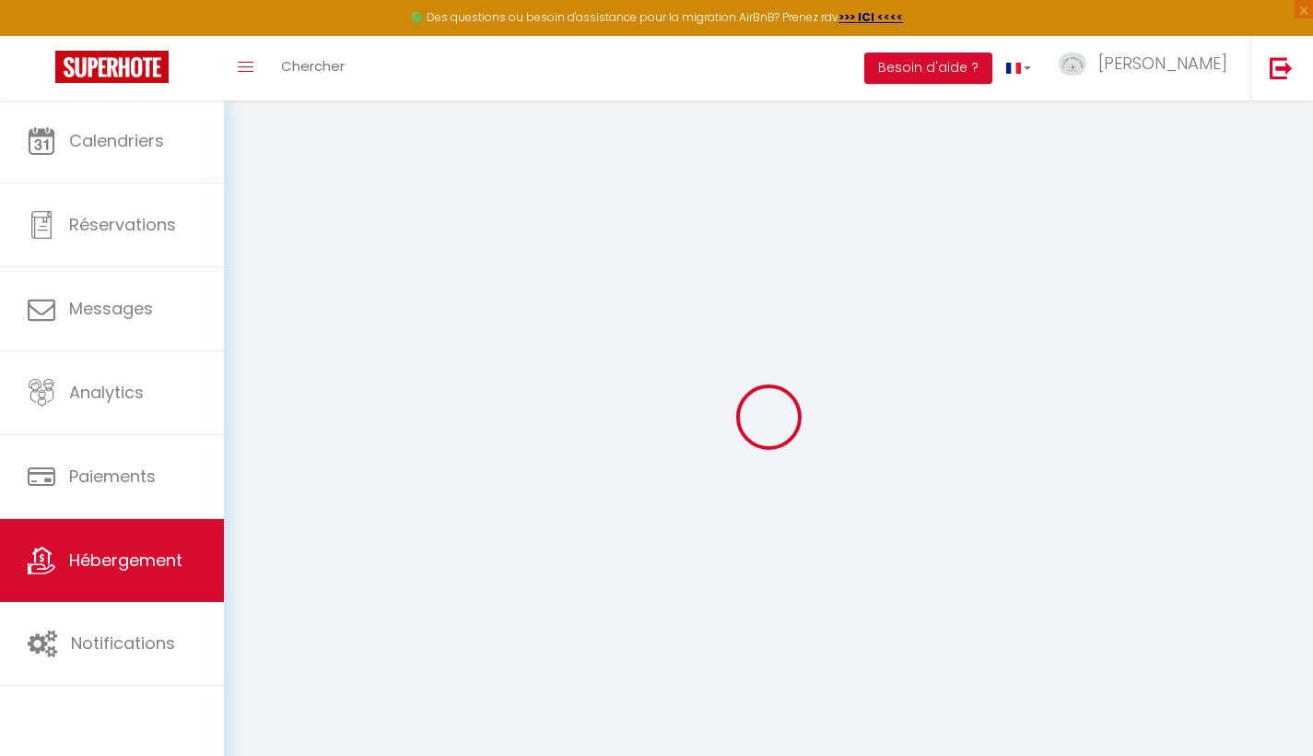
select select
checkbox input "false"
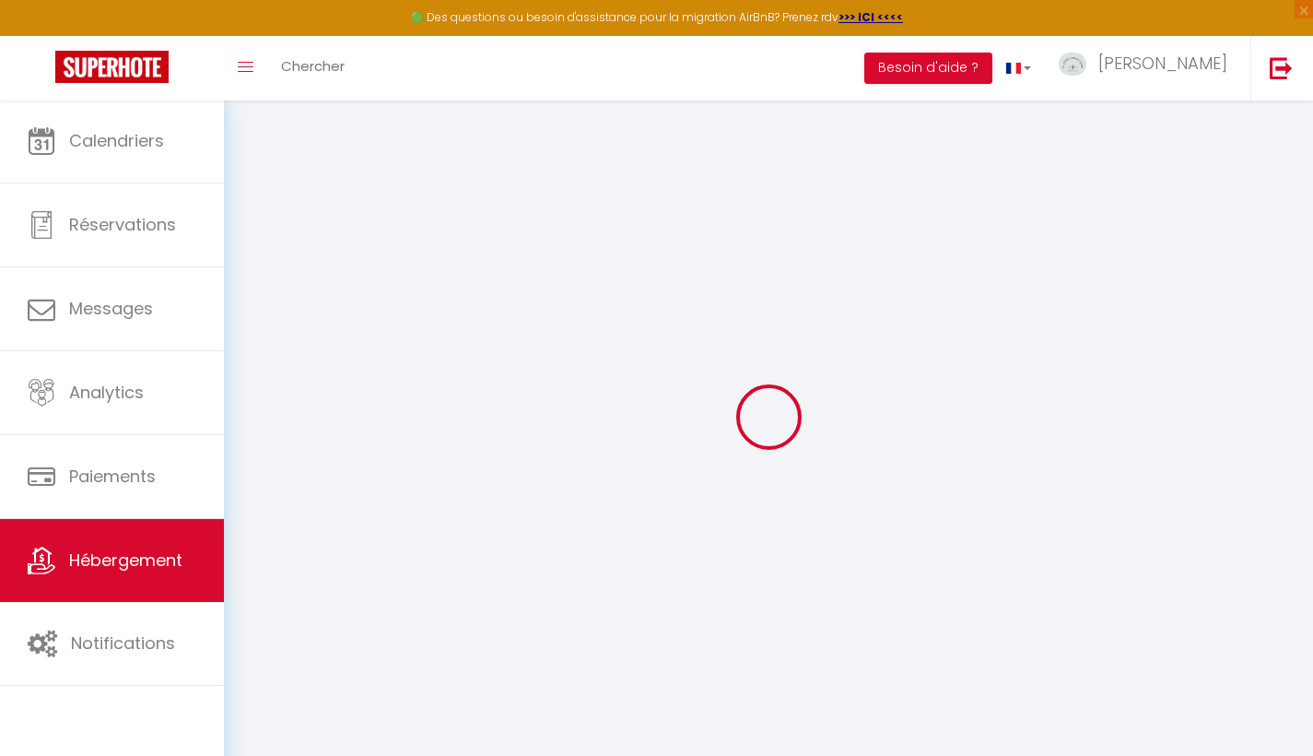
select select
checkbox input "false"
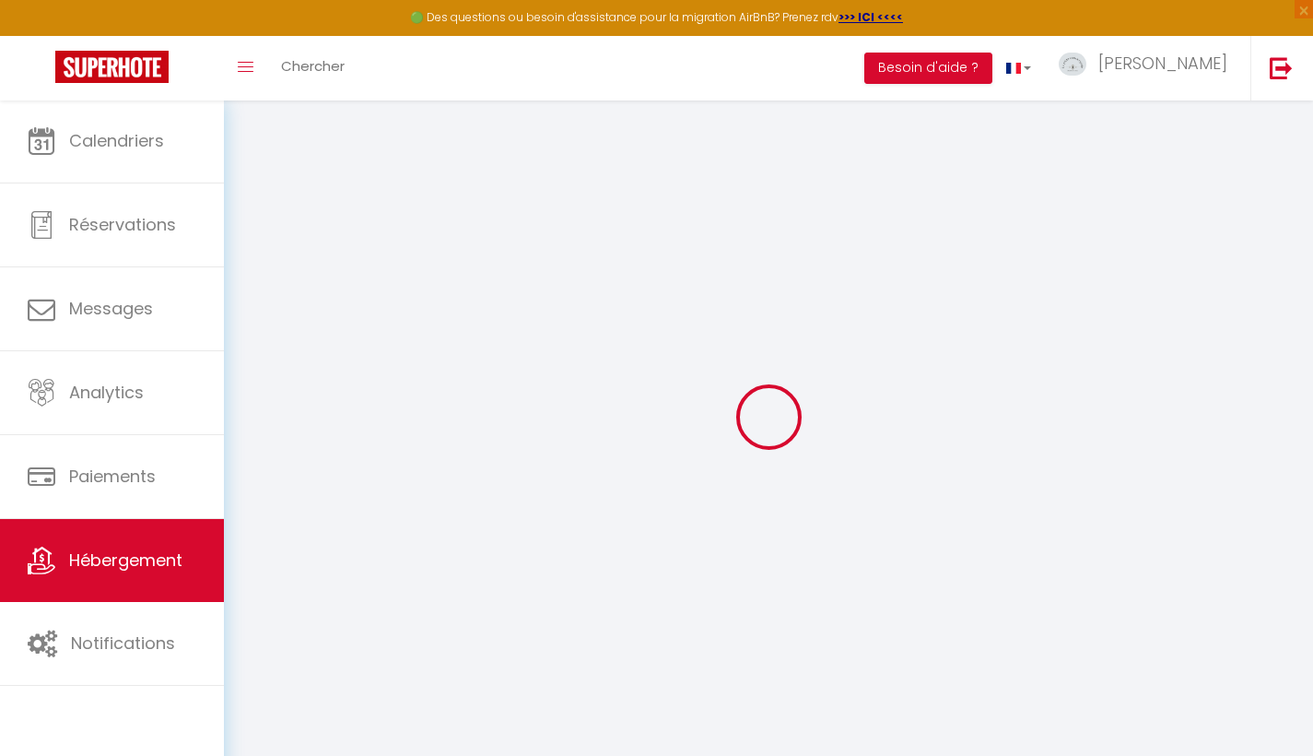
select select "17:00"
select select
select select "11:00"
select select "30"
select select "120"
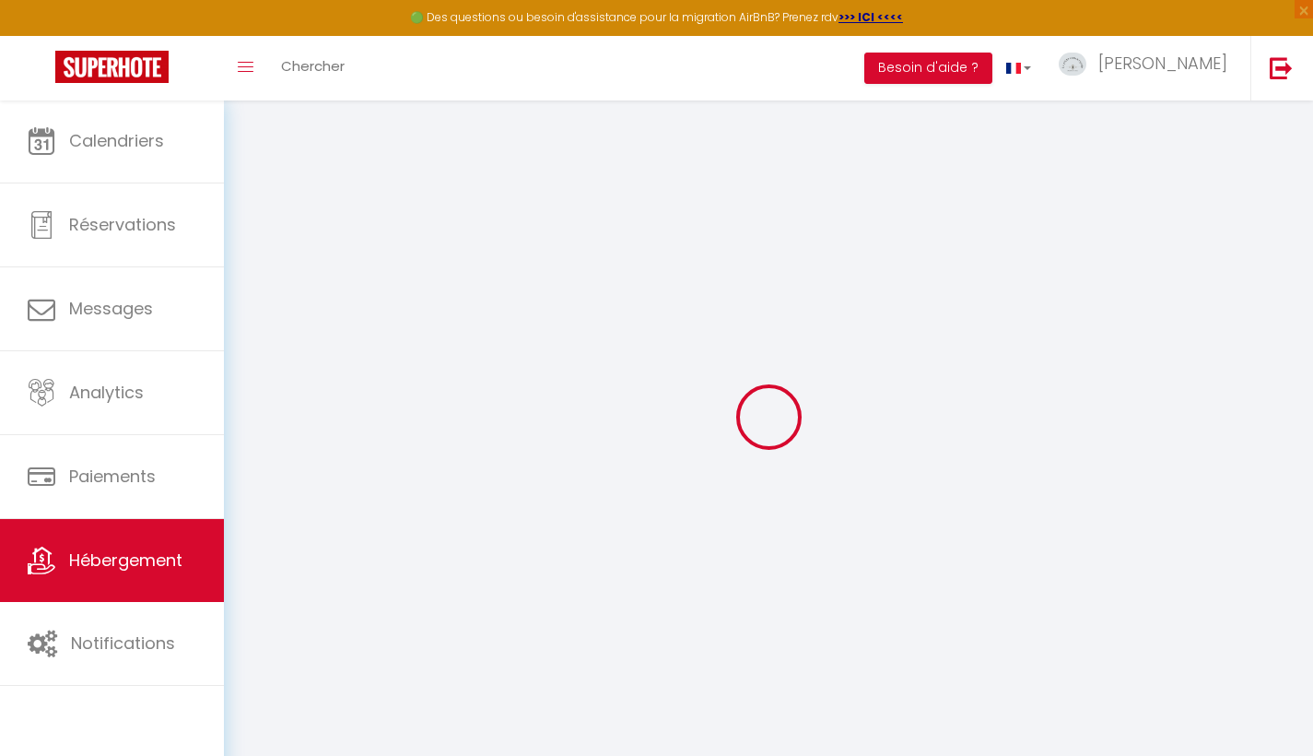
select select "20:00"
select select
checkbox input "false"
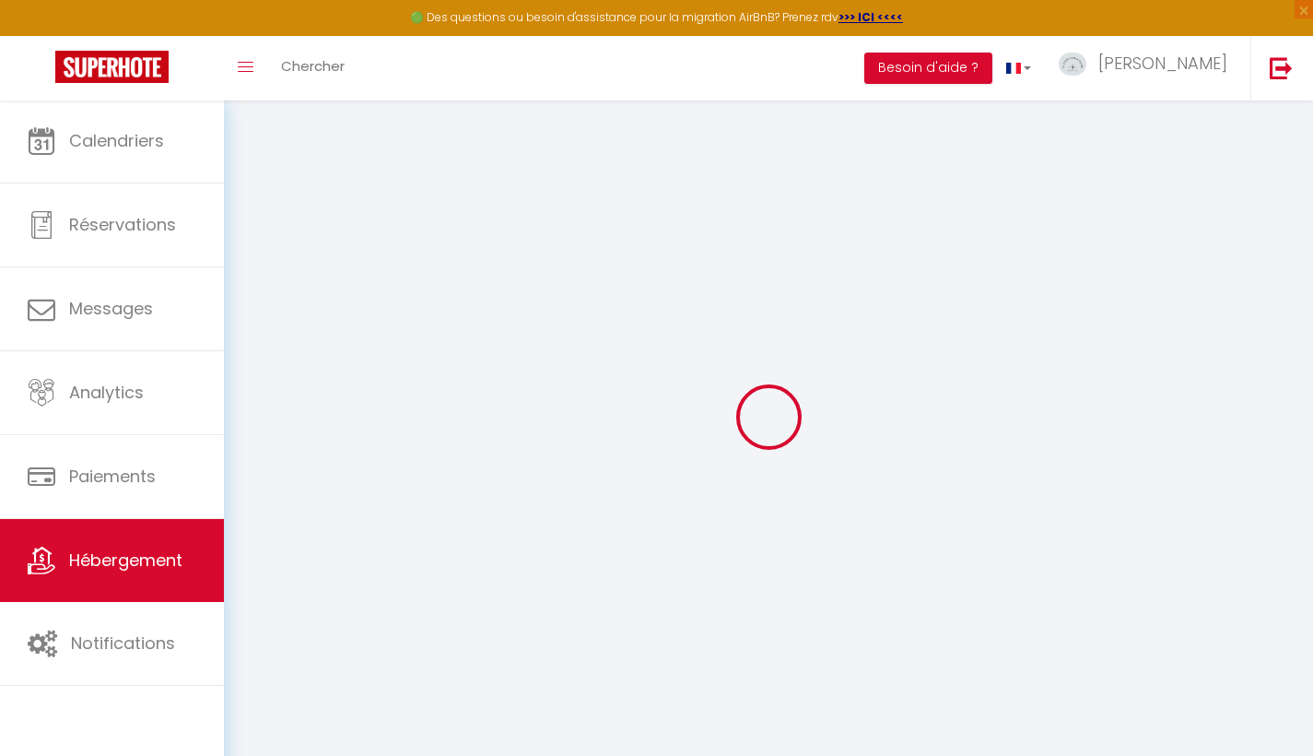
checkbox input "false"
select select
checkbox input "false"
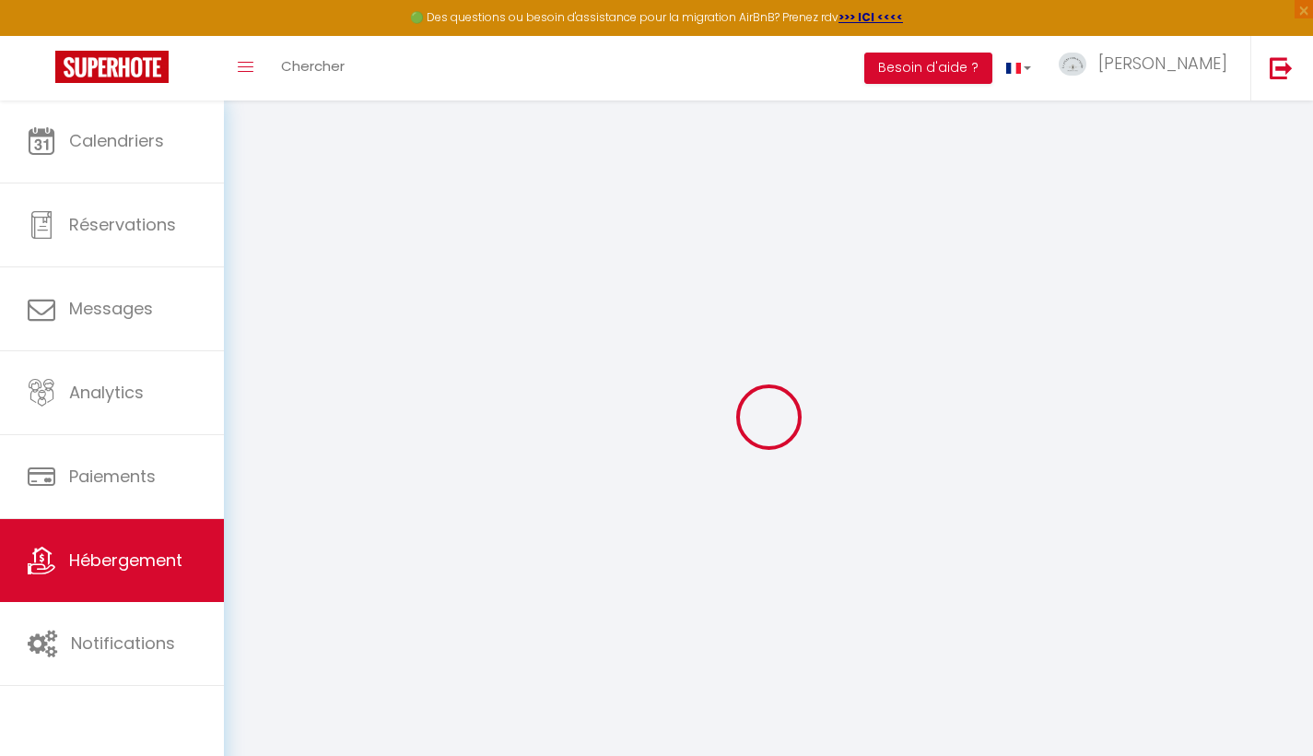
checkbox input "false"
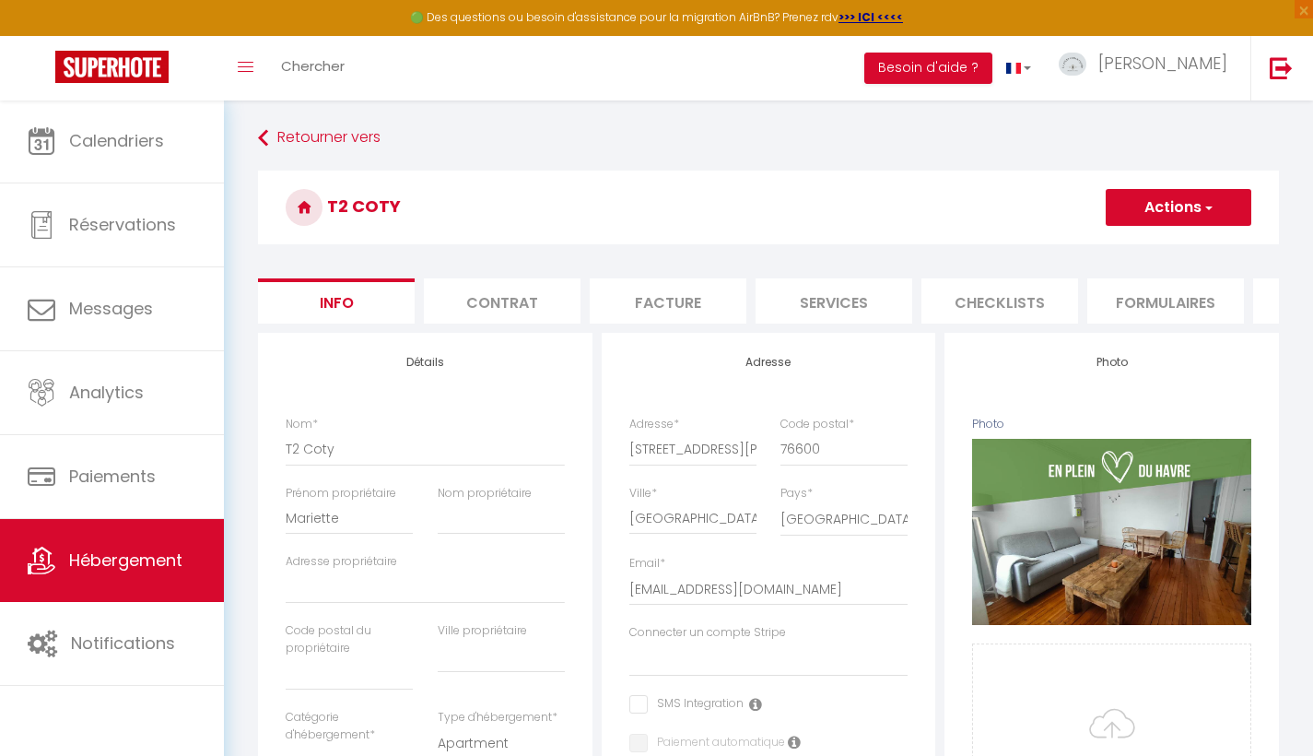
click at [1157, 213] on button "Actions" at bounding box center [1179, 207] width 146 height 37
click at [1116, 242] on input "Enregistrer" at bounding box center [1106, 248] width 68 height 18
